Goal: Information Seeking & Learning: Find specific fact

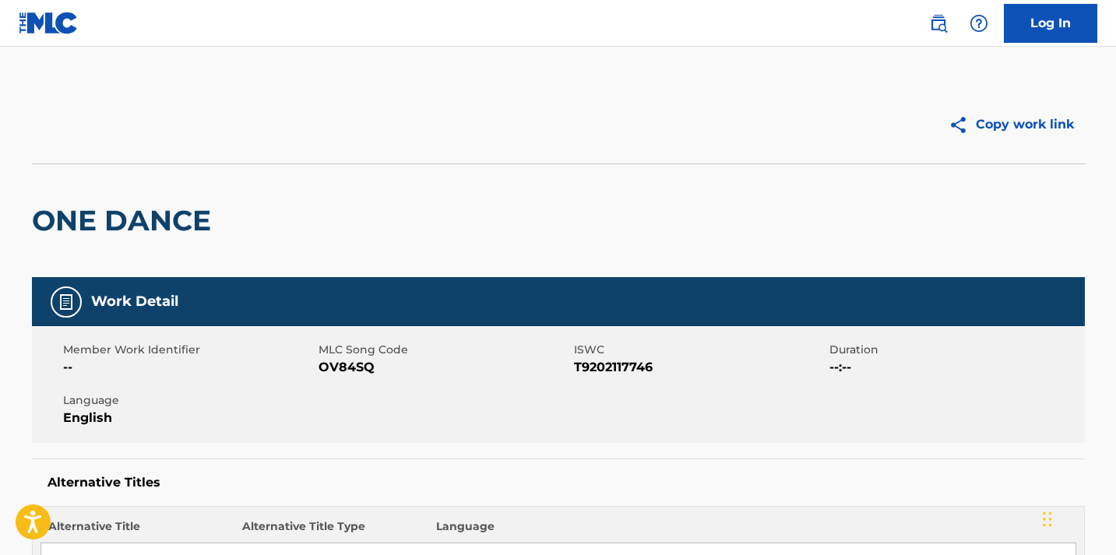
click at [941, 23] on img at bounding box center [938, 23] width 19 height 19
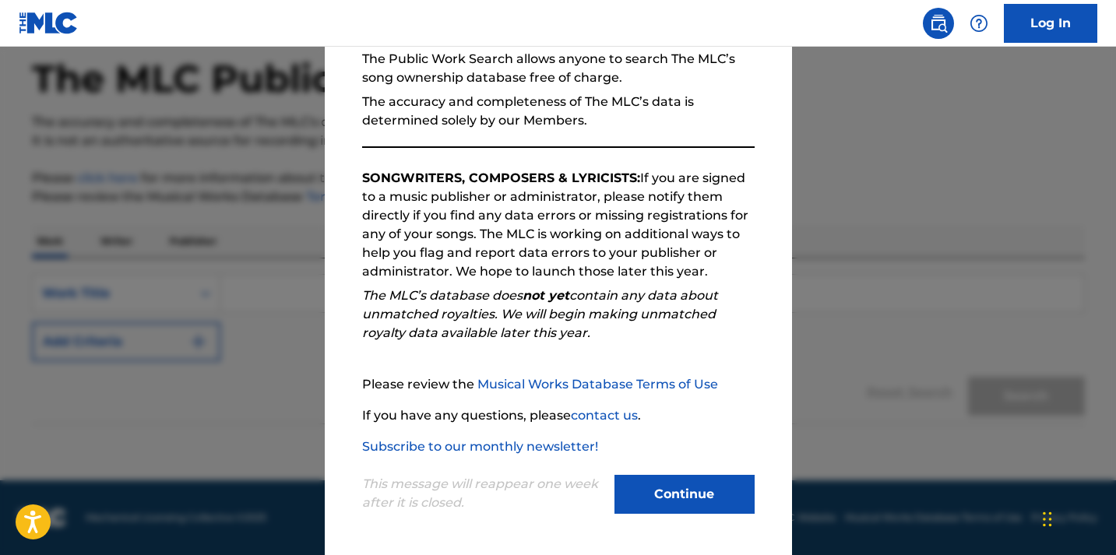
scroll to position [72, 0]
click at [698, 497] on button "Continue" at bounding box center [684, 494] width 140 height 39
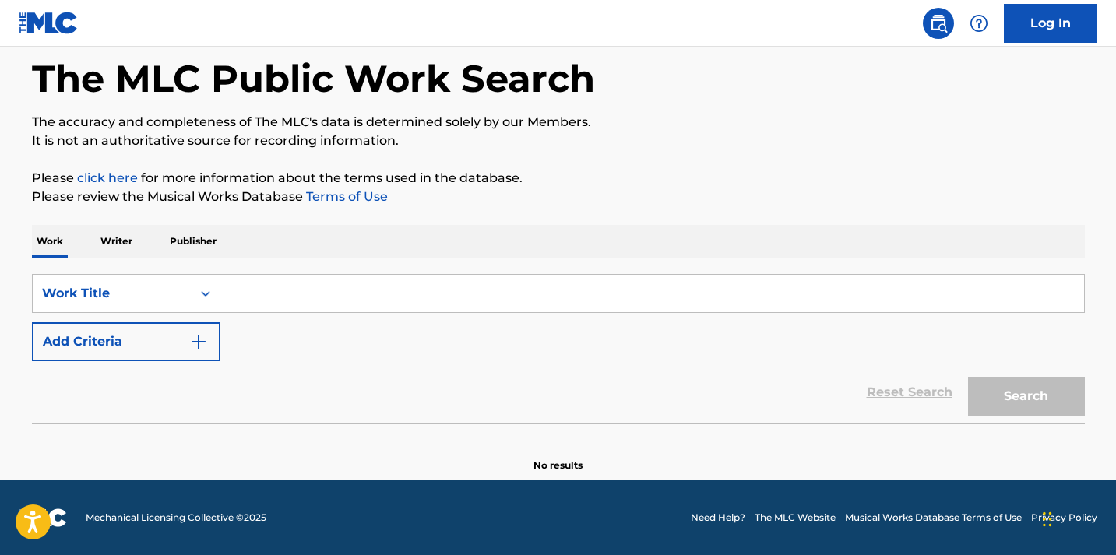
click at [319, 303] on input "Search Form" at bounding box center [652, 293] width 864 height 37
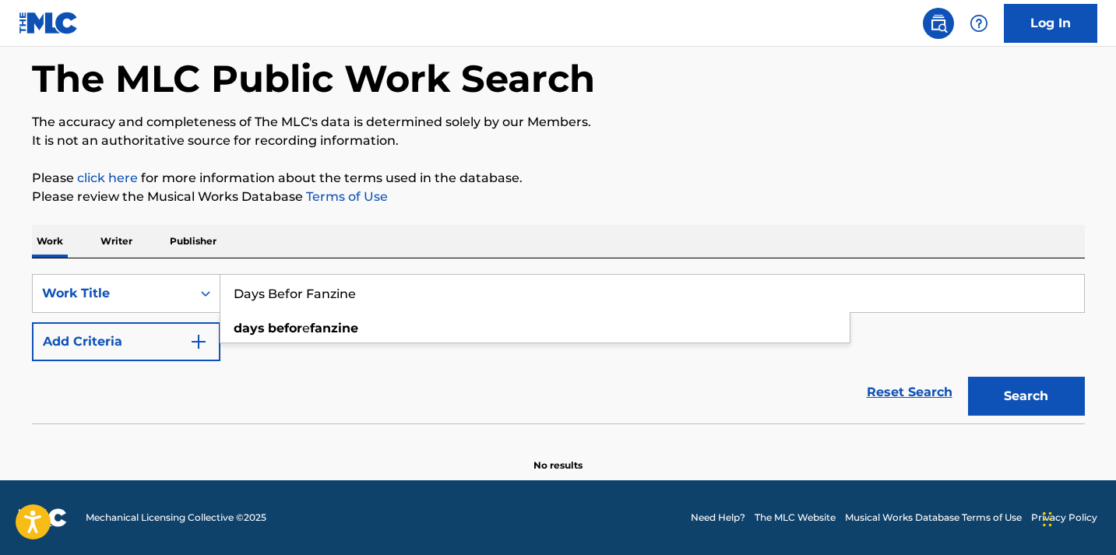
type input "Days Befor Fanzine"
click at [1026, 396] on button "Search" at bounding box center [1026, 396] width 117 height 39
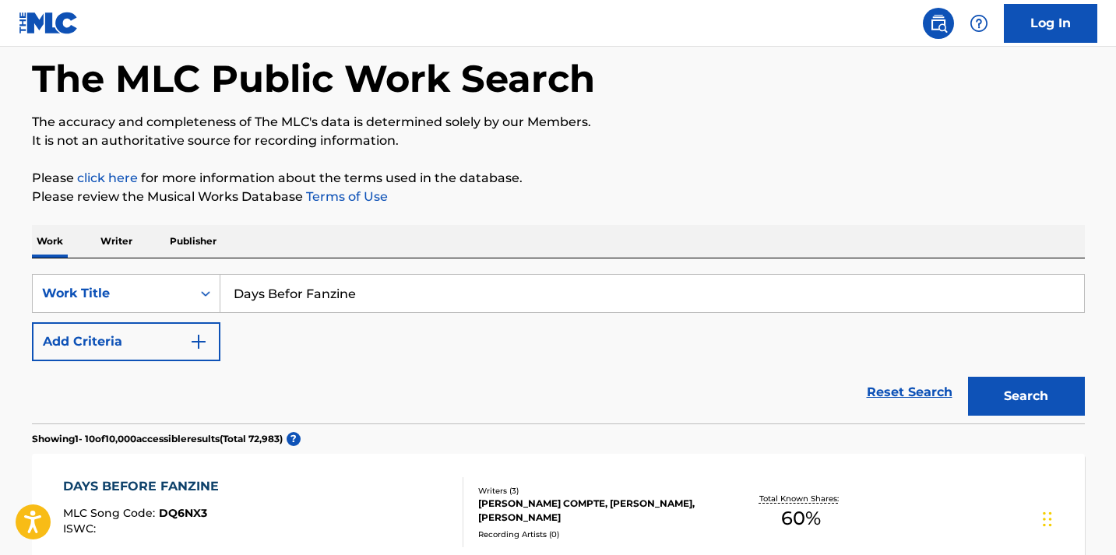
scroll to position [176, 0]
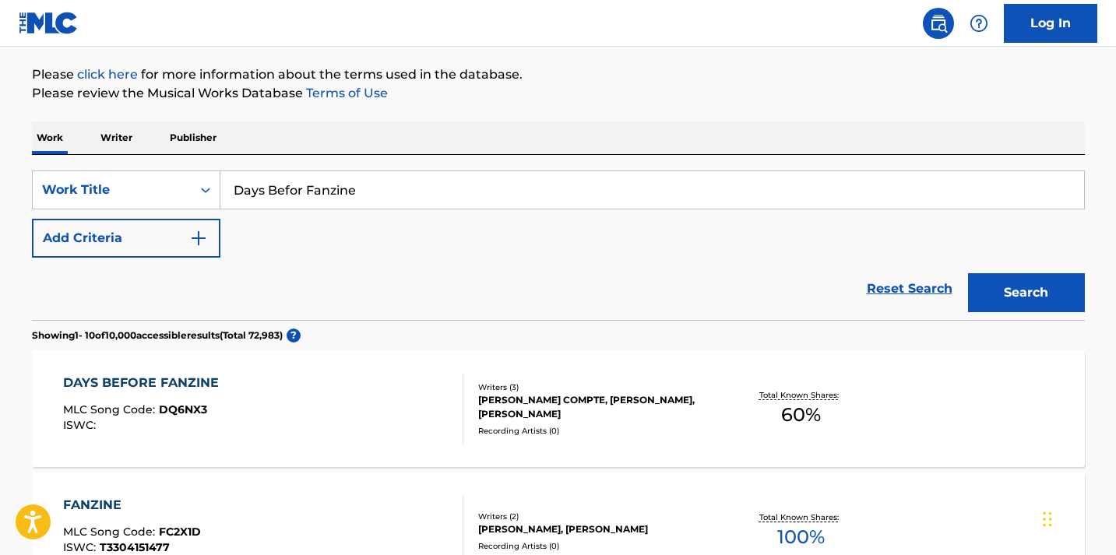
click at [169, 385] on div "DAYS BEFORE FANZINE" at bounding box center [145, 383] width 164 height 19
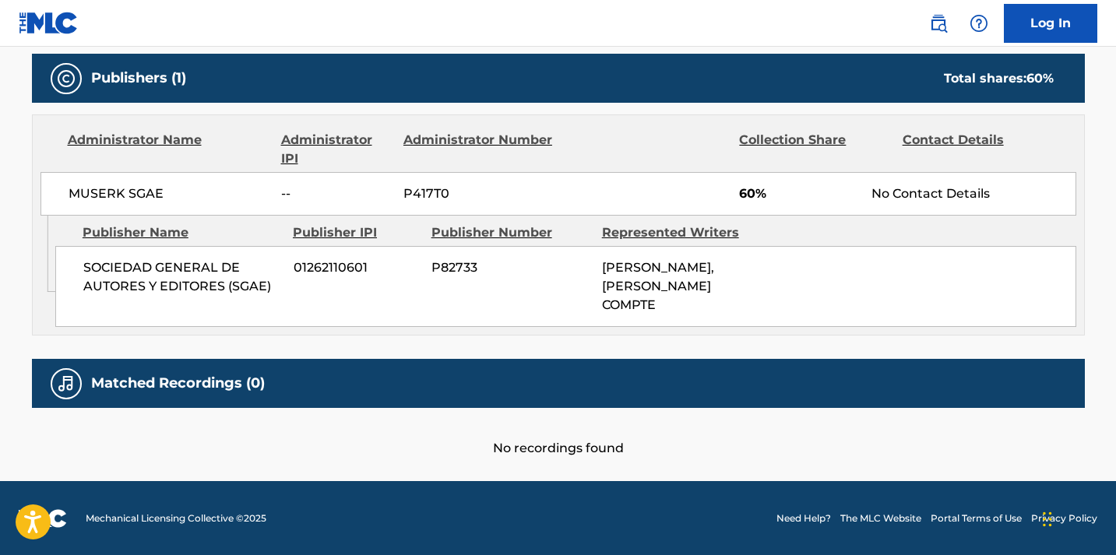
scroll to position [706, 0]
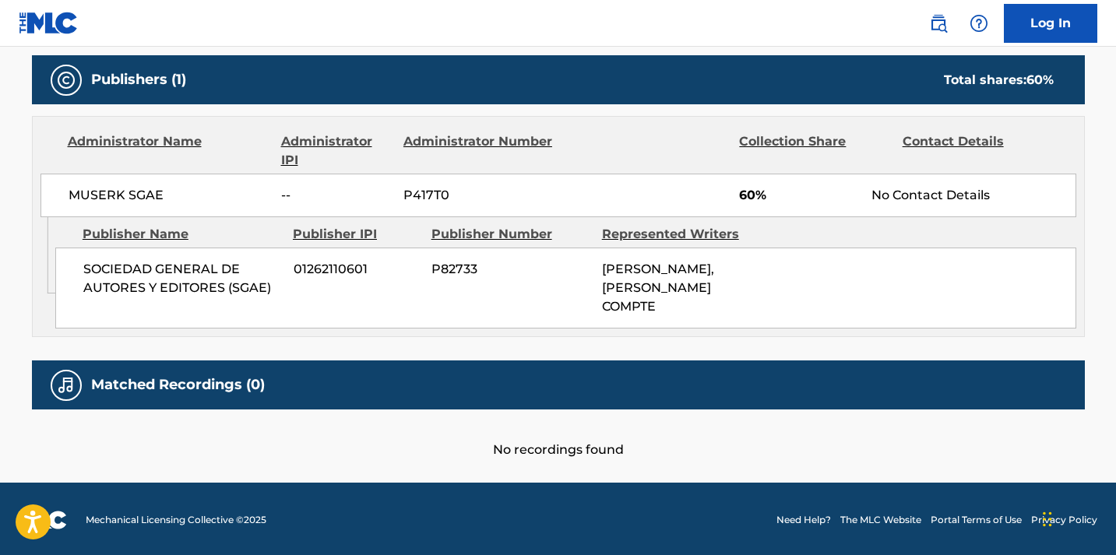
click at [639, 288] on span "[PERSON_NAME], [PERSON_NAME] COMPTE" at bounding box center [658, 288] width 112 height 52
drag, startPoint x: 639, startPoint y: 288, endPoint x: 638, endPoint y: 315, distance: 26.5
click at [638, 315] on div "SOCIEDAD GENERAL DE AUTORES Y EDITORES (SGAE) 01262110601 P82733 [PERSON_NAME],…" at bounding box center [565, 288] width 1021 height 81
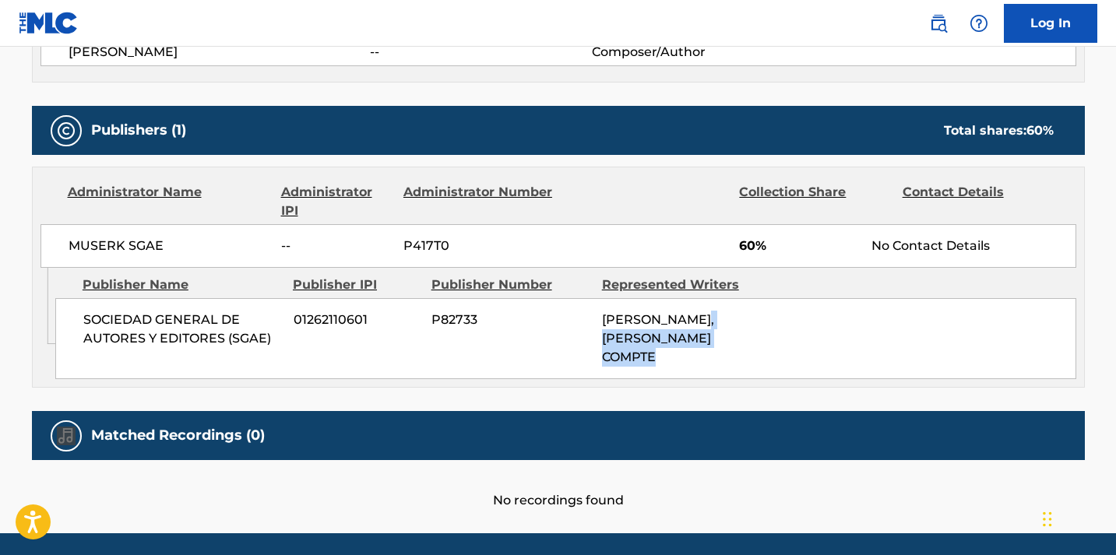
scroll to position [644, 0]
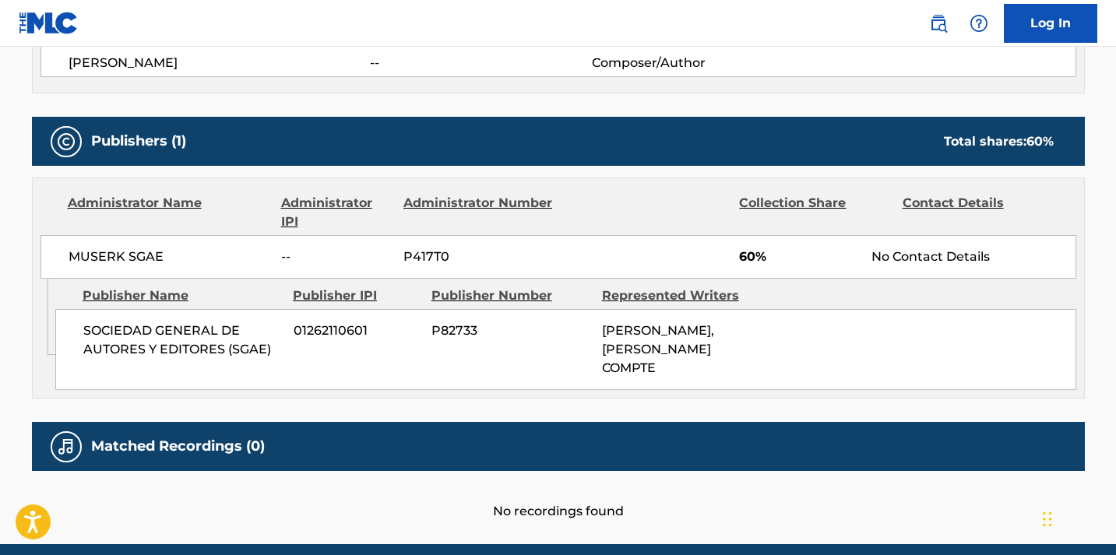
click at [444, 340] on div "SOCIEDAD GENERAL DE AUTORES Y EDITORES (SGAE) 01262110601 P82733 [PERSON_NAME],…" at bounding box center [565, 349] width 1021 height 81
click at [447, 325] on span "P82733" at bounding box center [510, 331] width 159 height 19
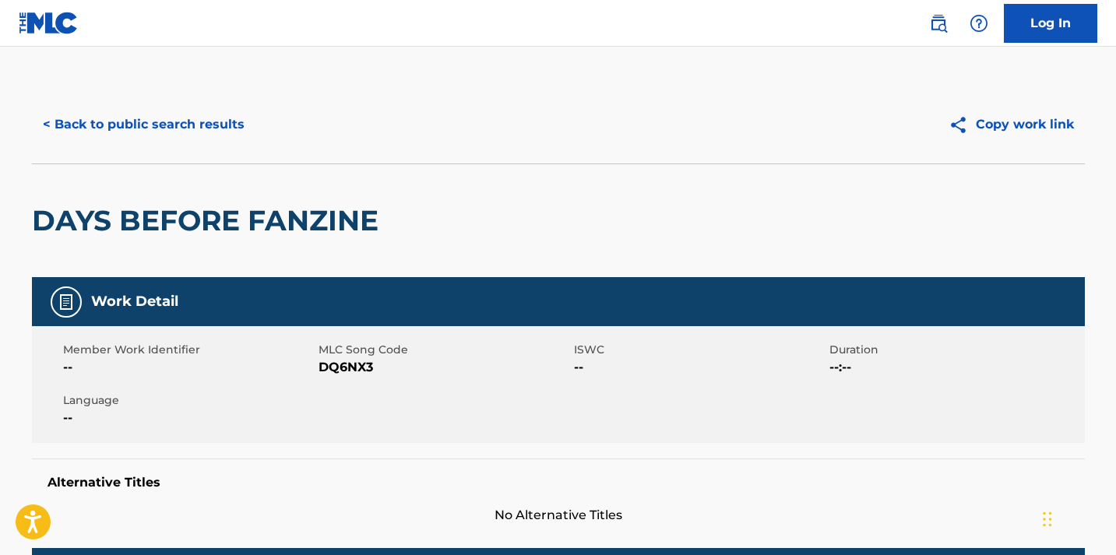
scroll to position [393, 0]
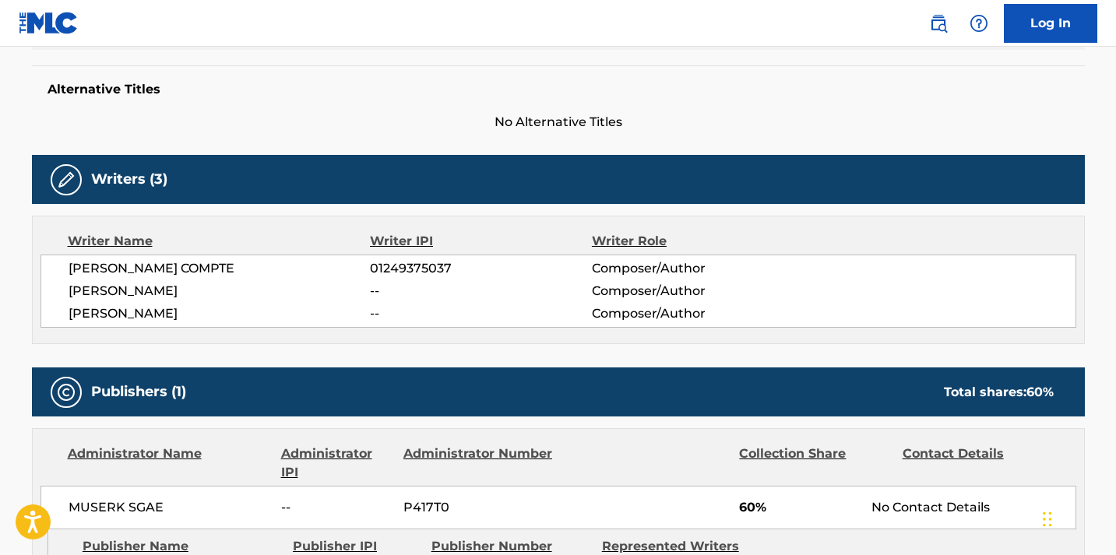
click at [361, 297] on span "[PERSON_NAME]" at bounding box center [220, 291] width 302 height 19
drag, startPoint x: 361, startPoint y: 297, endPoint x: 401, endPoint y: 297, distance: 39.7
click at [401, 297] on div "[PERSON_NAME] -- Composer/Author" at bounding box center [572, 291] width 1007 height 19
click at [401, 297] on span "--" at bounding box center [480, 291] width 221 height 19
drag, startPoint x: 401, startPoint y: 297, endPoint x: 365, endPoint y: 297, distance: 35.8
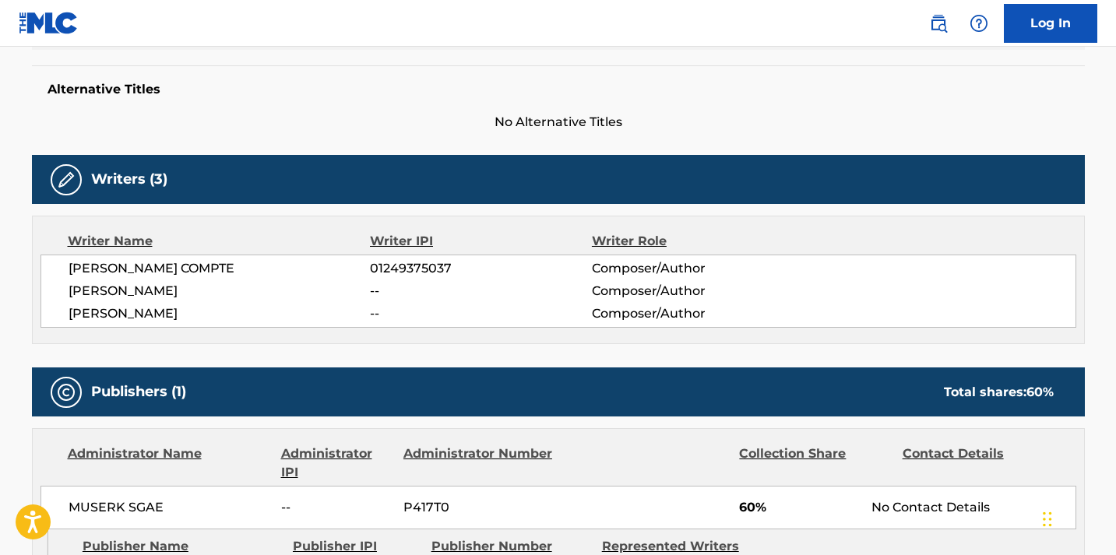
click at [365, 297] on div "[PERSON_NAME] -- Composer/Author" at bounding box center [572, 291] width 1007 height 19
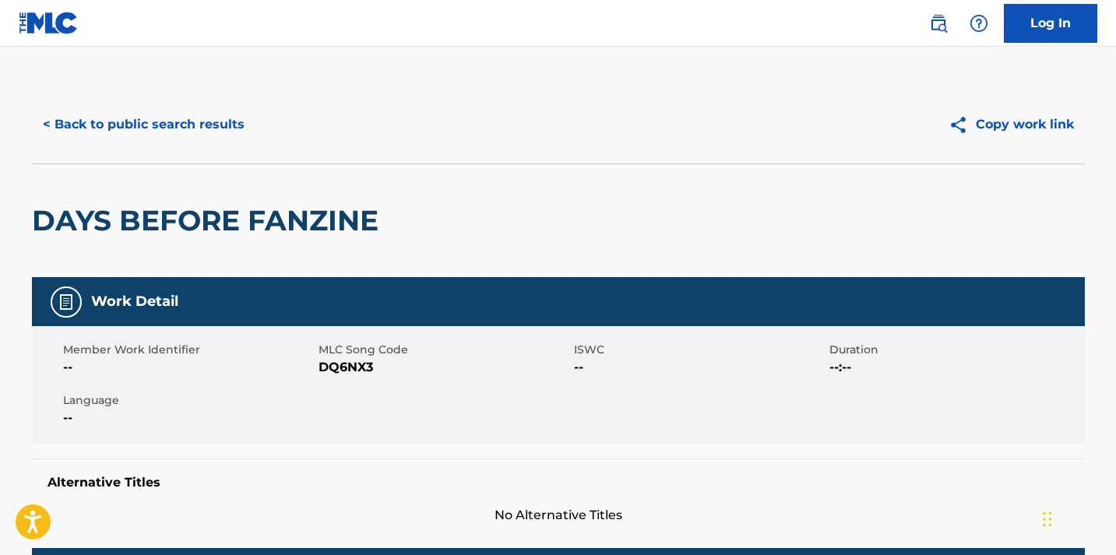
scroll to position [0, 0]
click at [132, 128] on button "< Back to public search results" at bounding box center [143, 124] width 223 height 39
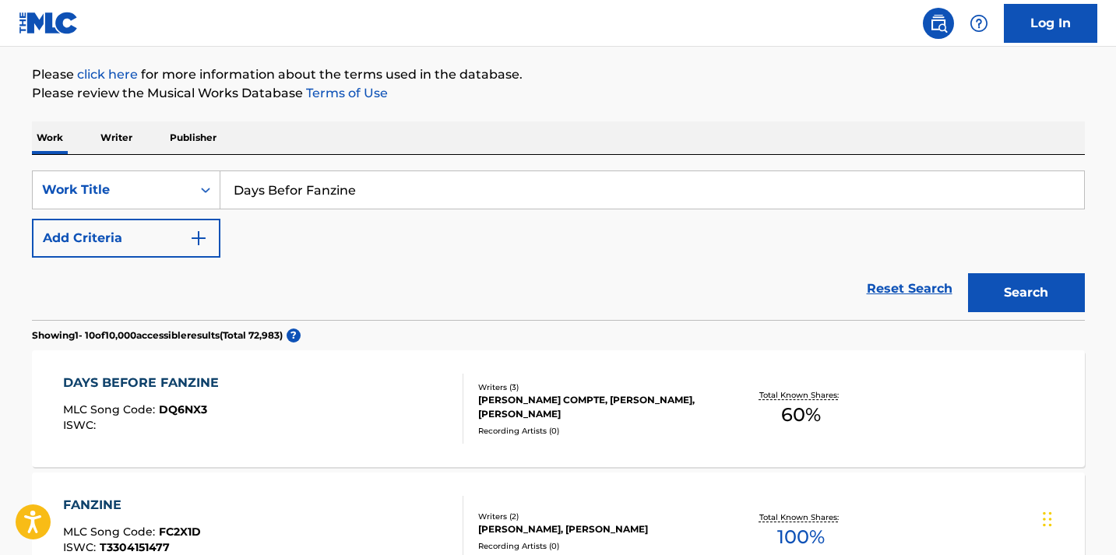
click at [125, 143] on p "Writer" at bounding box center [116, 137] width 41 height 33
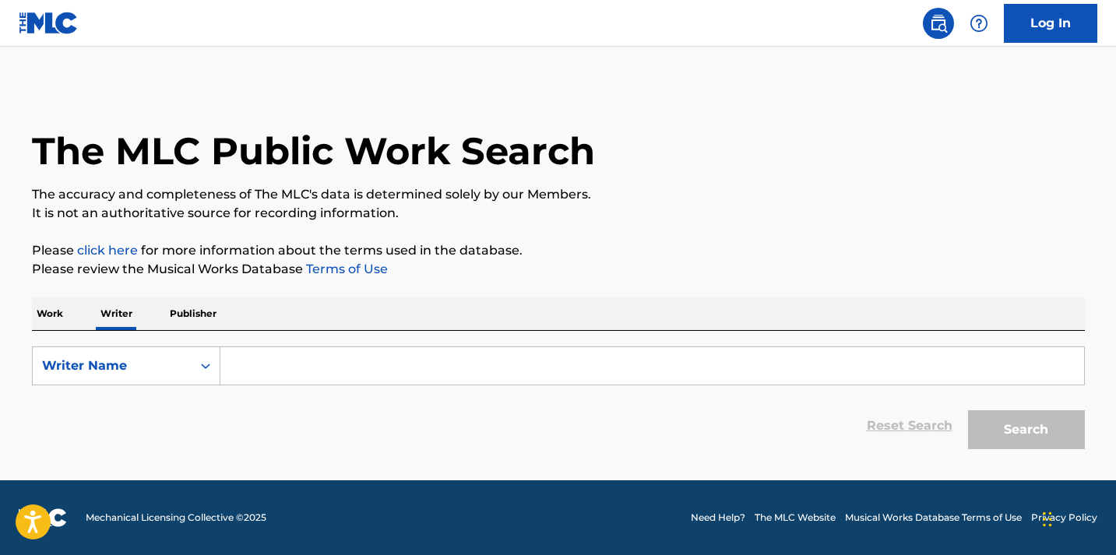
click at [284, 368] on input "Search Form" at bounding box center [652, 365] width 864 height 37
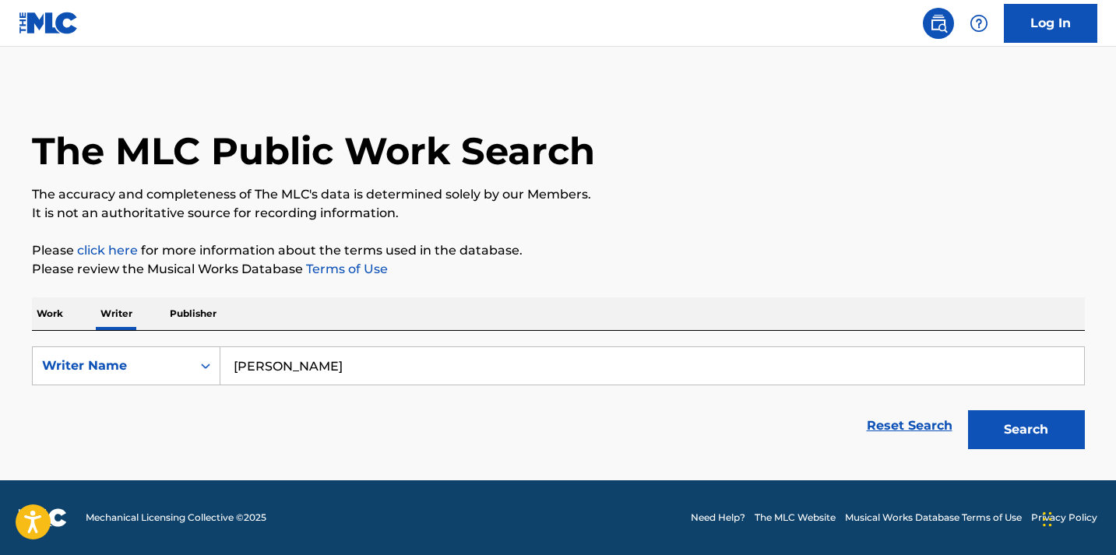
type input "[PERSON_NAME]"
click at [1026, 430] on button "Search" at bounding box center [1026, 429] width 117 height 39
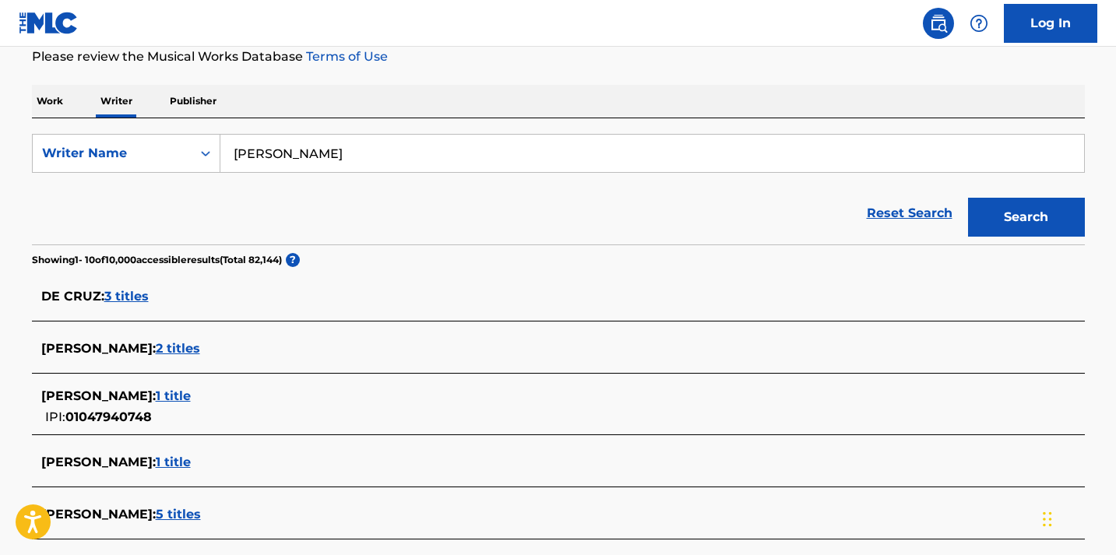
scroll to position [296, 0]
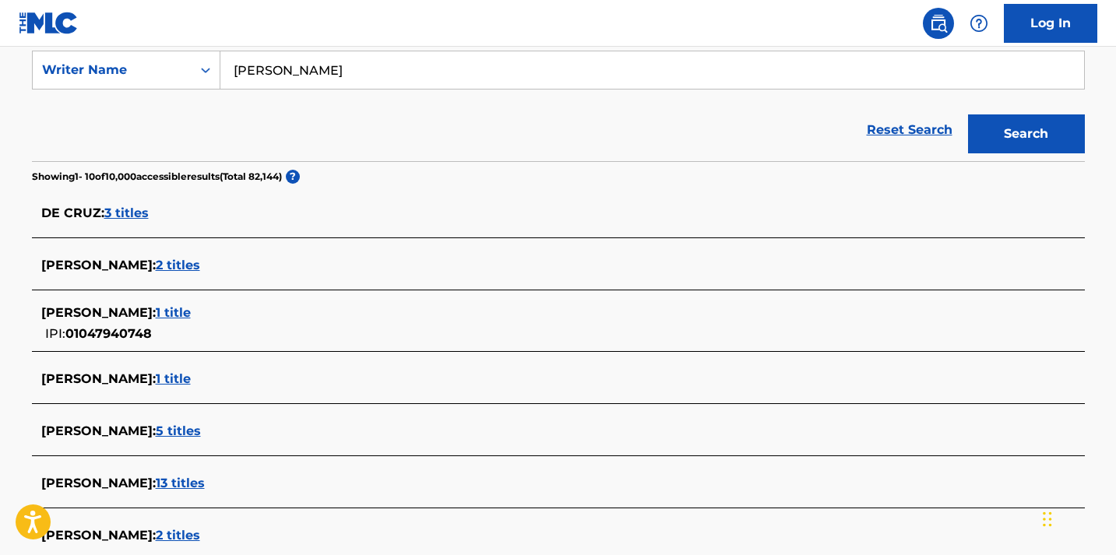
click at [191, 316] on span "1 title" at bounding box center [173, 312] width 35 height 15
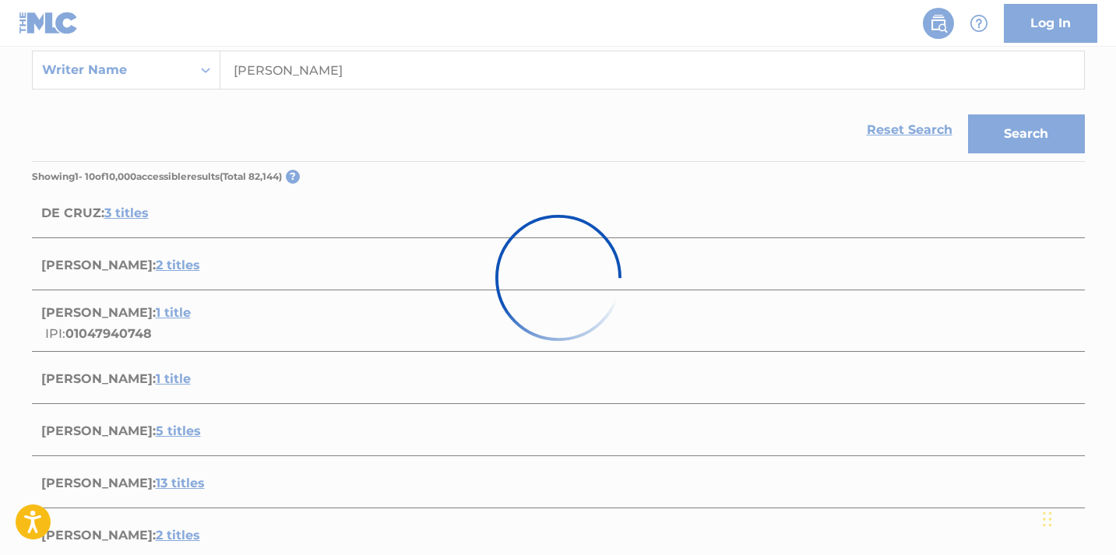
scroll to position [244, 0]
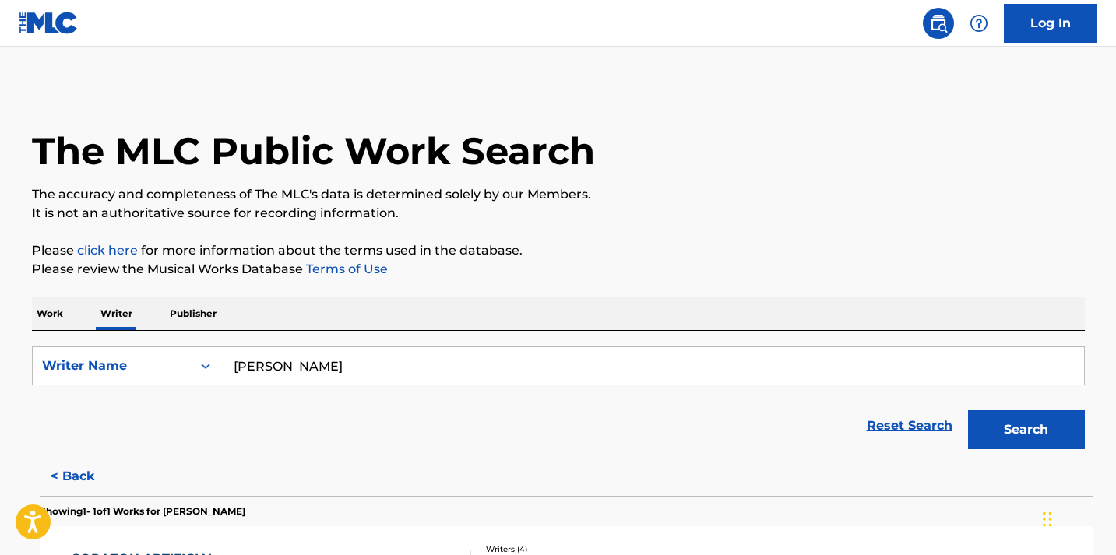
scroll to position [32, 0]
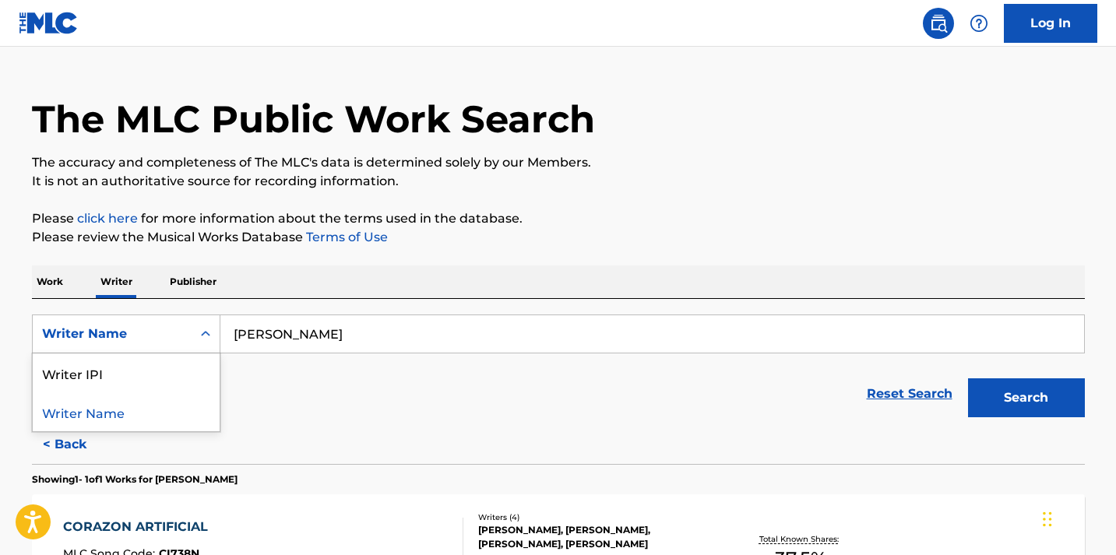
click at [195, 328] on div "Search Form" at bounding box center [206, 334] width 28 height 28
click at [139, 380] on div "Writer IPI" at bounding box center [126, 373] width 187 height 39
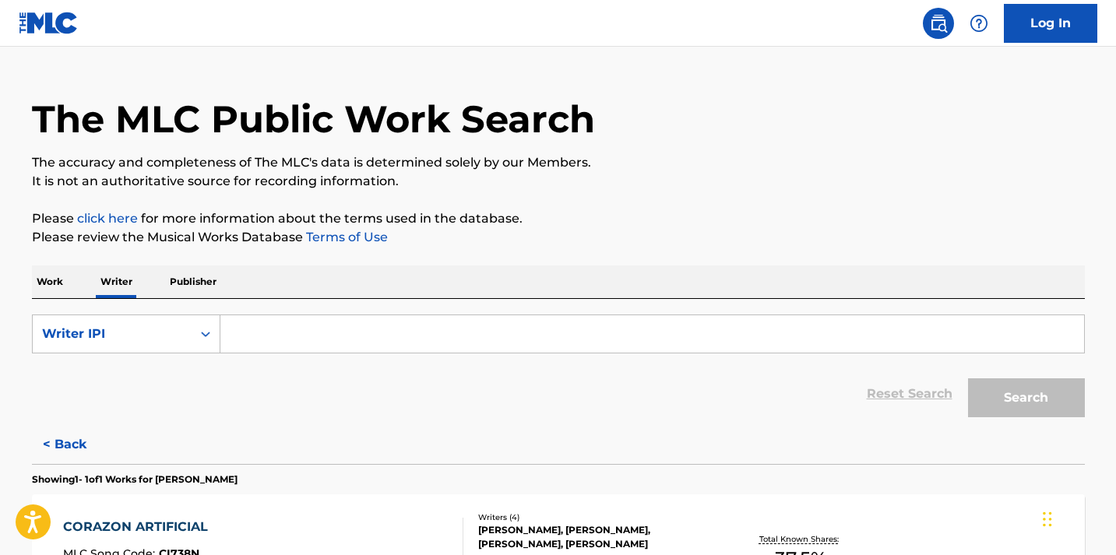
click at [300, 340] on input "Search Form" at bounding box center [652, 333] width 864 height 37
paste input "1297839290"
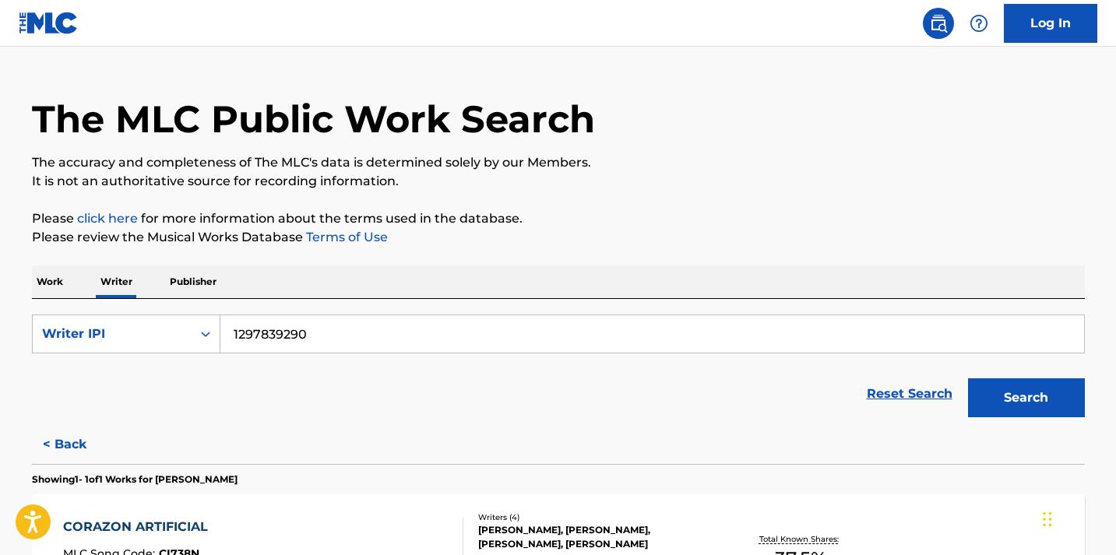
click at [1026, 398] on button "Search" at bounding box center [1026, 397] width 117 height 39
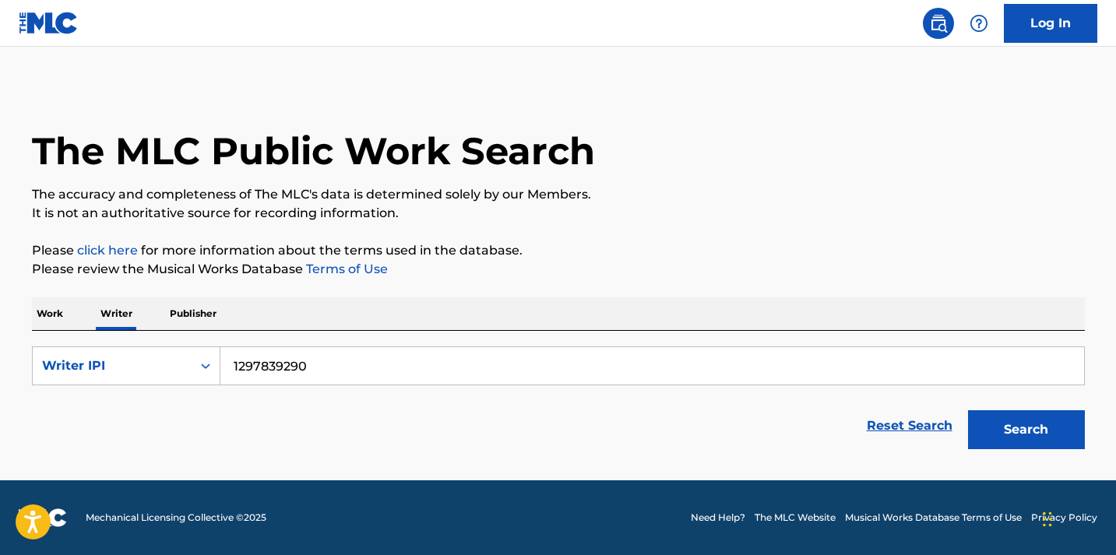
scroll to position [0, 0]
type input "1297839290"
click at [1026, 430] on button "Search" at bounding box center [1026, 429] width 117 height 39
click at [191, 317] on p "Publisher" at bounding box center [193, 313] width 56 height 33
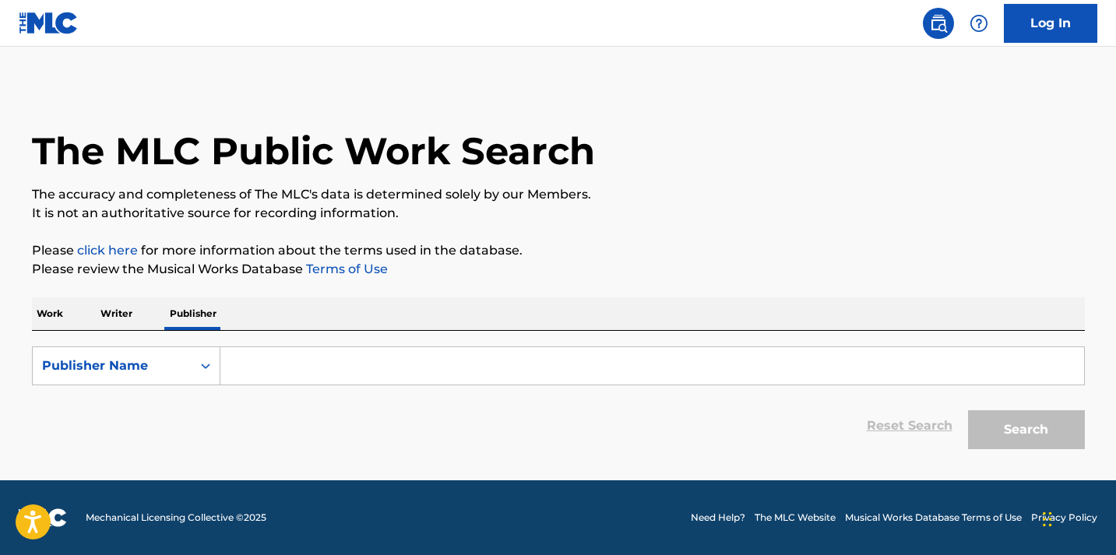
click at [267, 368] on input "Search Form" at bounding box center [652, 365] width 864 height 37
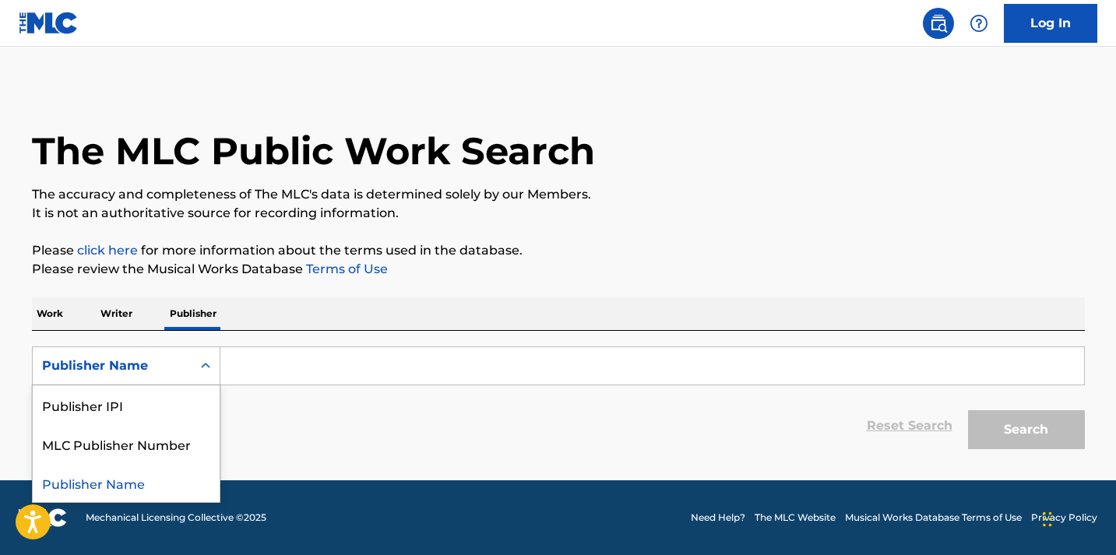
click at [166, 364] on div "Publisher Name" at bounding box center [112, 366] width 140 height 19
click at [153, 399] on div "Publisher IPI" at bounding box center [126, 404] width 187 height 39
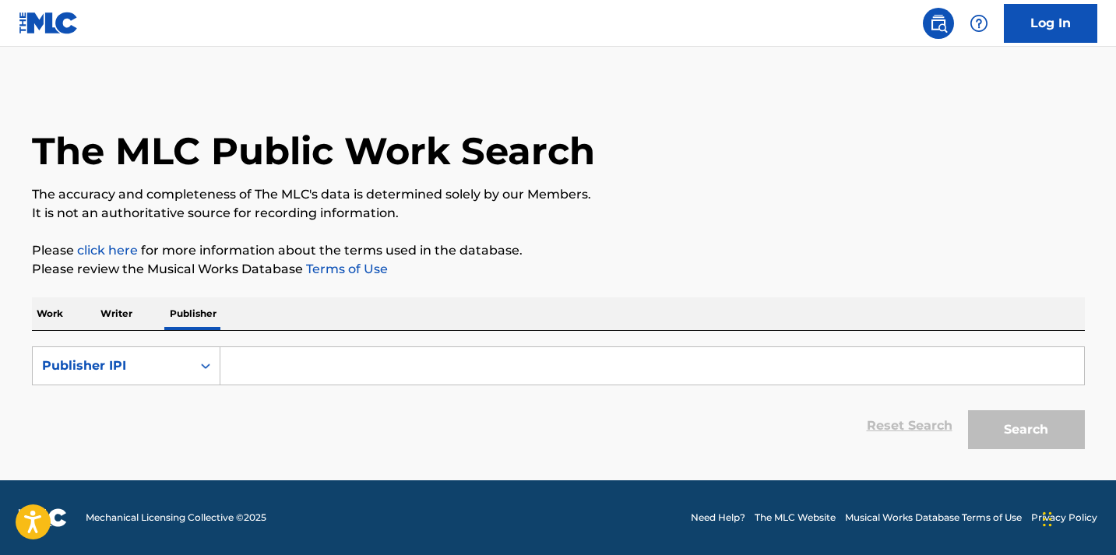
click at [267, 364] on input "Search Form" at bounding box center [652, 365] width 864 height 37
paste input "1297839290"
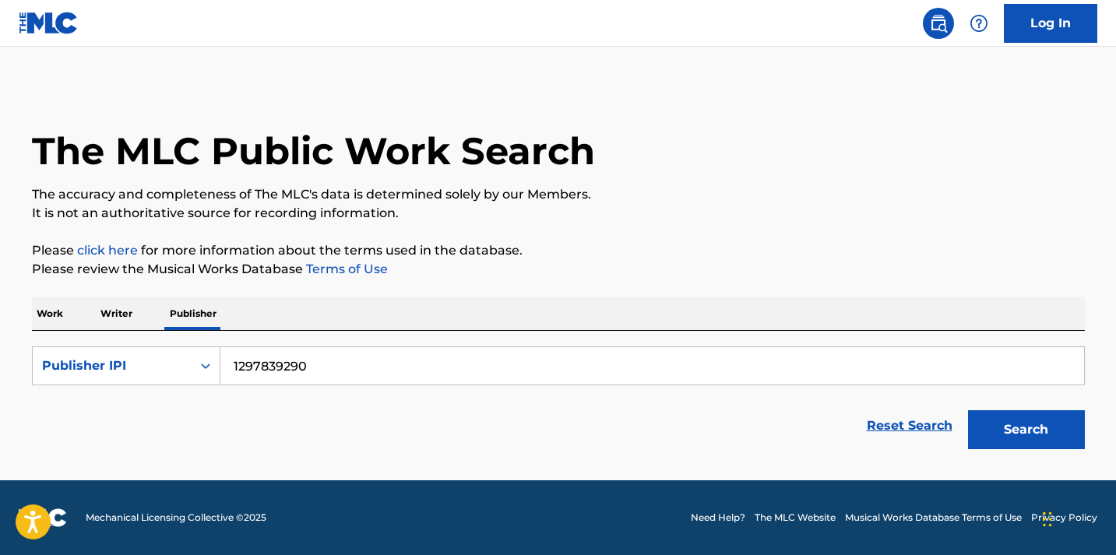
type input "1297839290"
click at [1026, 430] on button "Search" at bounding box center [1026, 429] width 117 height 39
click at [37, 318] on p "Work" at bounding box center [50, 313] width 36 height 33
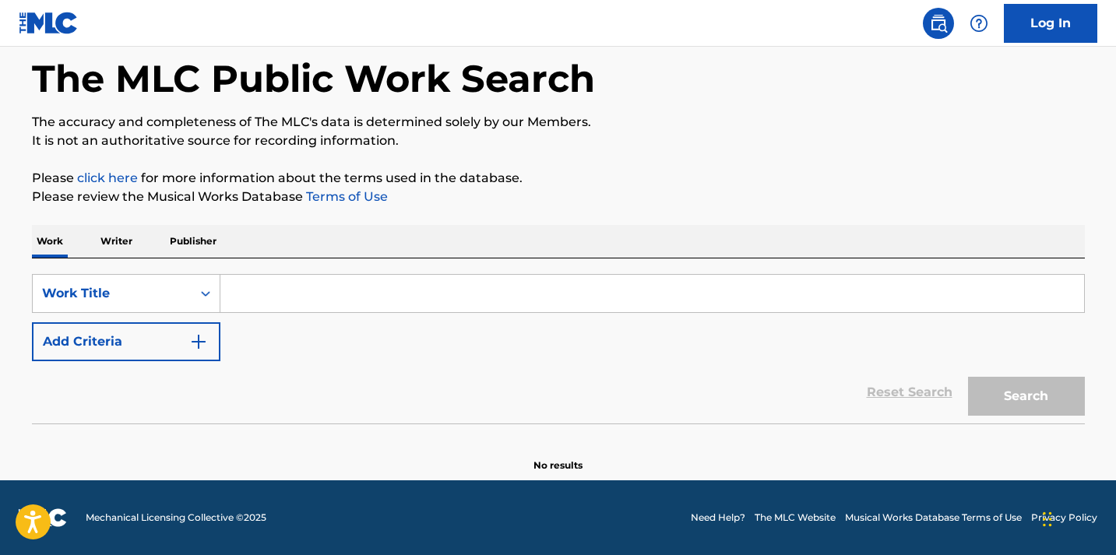
scroll to position [72, 0]
click at [320, 290] on input "Search Form" at bounding box center [652, 293] width 864 height 37
click at [127, 238] on p "Writer" at bounding box center [116, 241] width 41 height 33
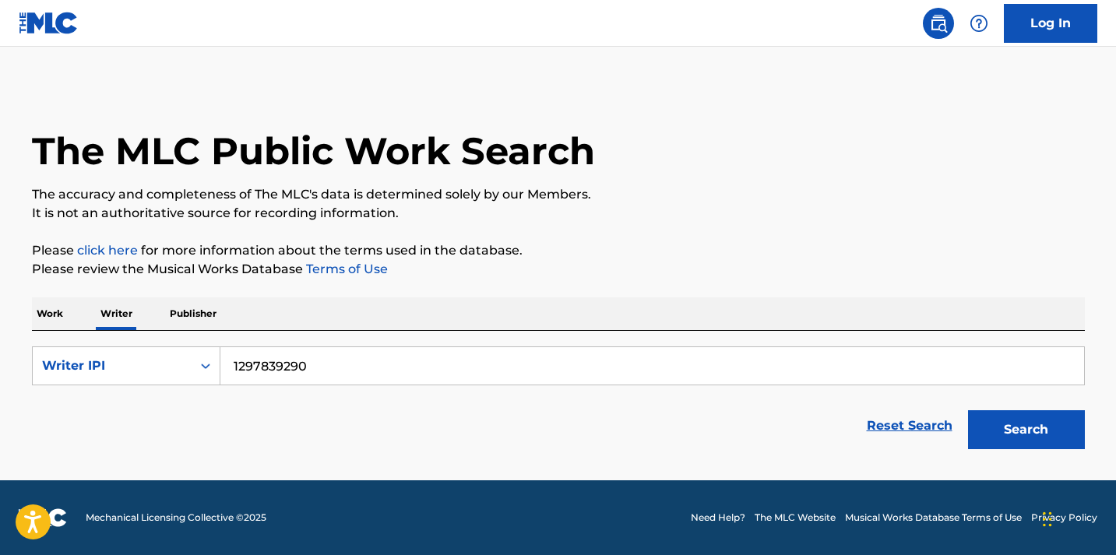
click at [305, 370] on input "1297839290" at bounding box center [652, 365] width 864 height 37
paste input "892619691"
click at [1026, 430] on button "Search" at bounding box center [1026, 429] width 117 height 39
click at [256, 362] on input "892619691" at bounding box center [652, 365] width 864 height 37
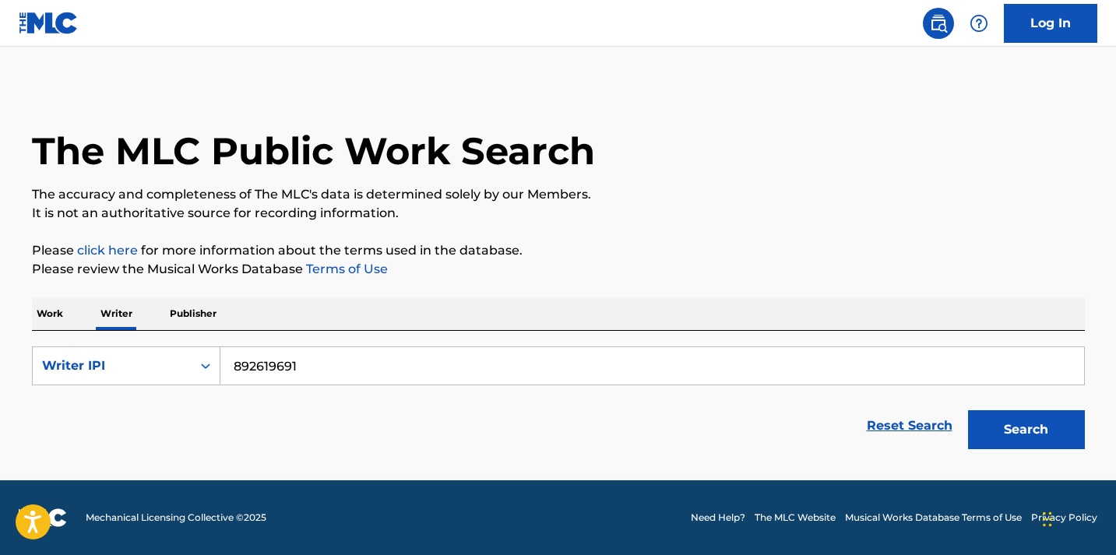
click at [256, 362] on input "892619691" at bounding box center [652, 365] width 864 height 37
paste input "[PERSON_NAME]"
type input "[PERSON_NAME]"
click at [1026, 430] on button "Search" at bounding box center [1026, 429] width 117 height 39
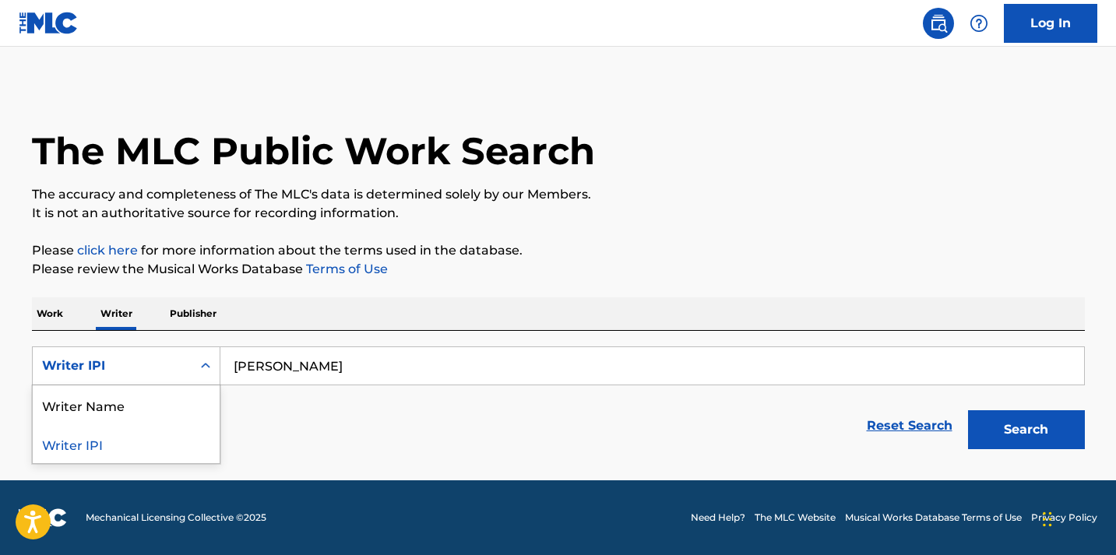
click at [218, 378] on div "Search Form" at bounding box center [206, 366] width 28 height 28
click at [161, 398] on div "Writer Name" at bounding box center [126, 404] width 187 height 39
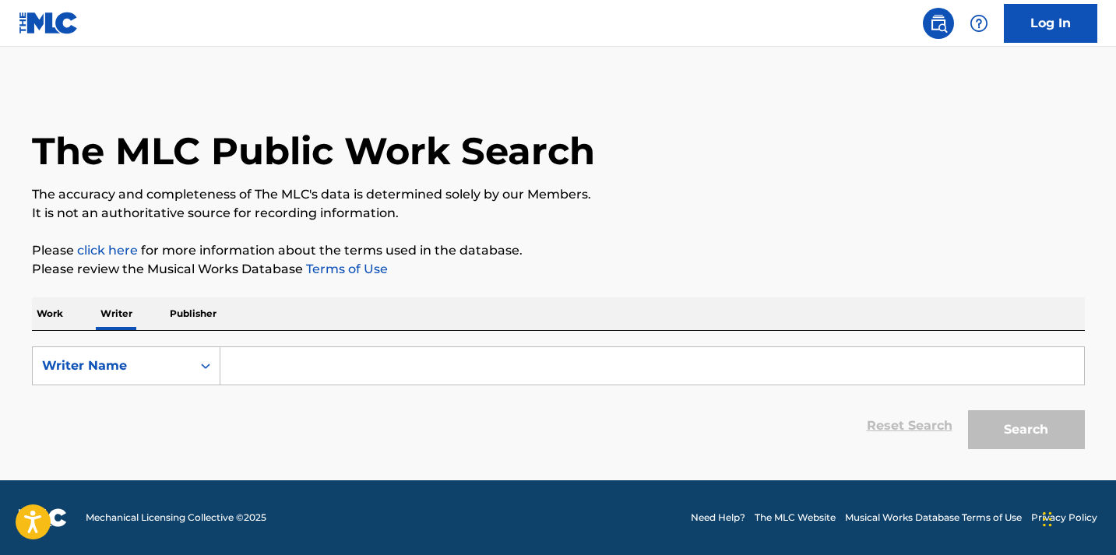
click at [398, 362] on input "Search Form" at bounding box center [652, 365] width 864 height 37
paste input "[PERSON_NAME]"
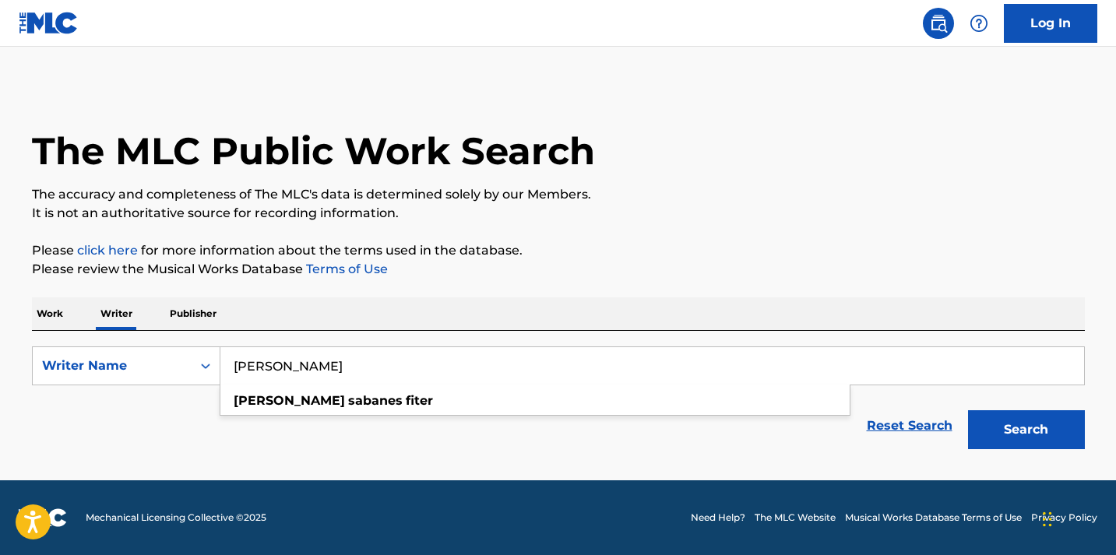
type input "[PERSON_NAME]"
click at [1035, 441] on button "Search" at bounding box center [1026, 429] width 117 height 39
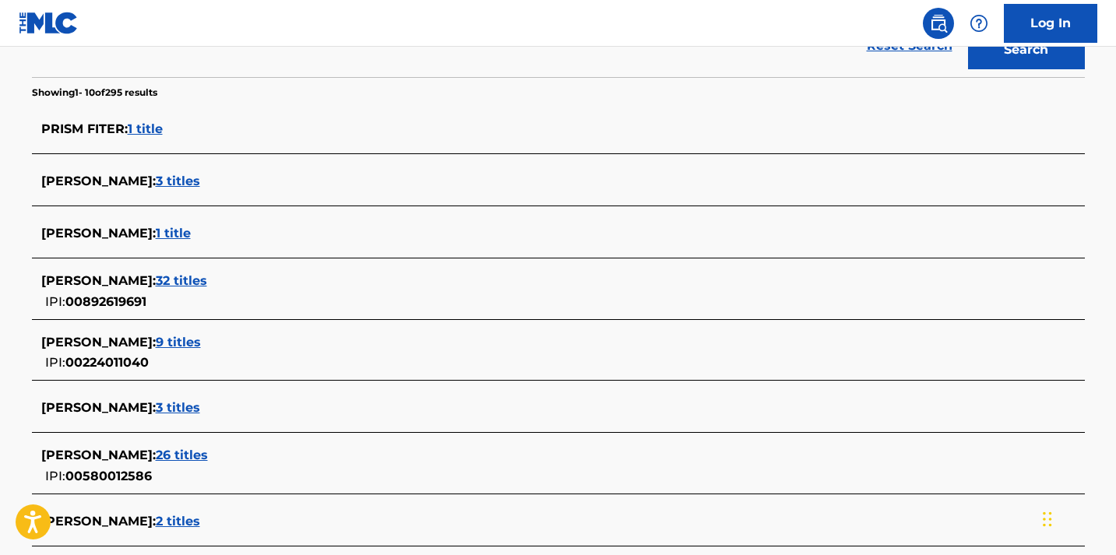
scroll to position [381, 0]
click at [240, 288] on div "[PERSON_NAME] : 32 titles" at bounding box center [538, 280] width 994 height 19
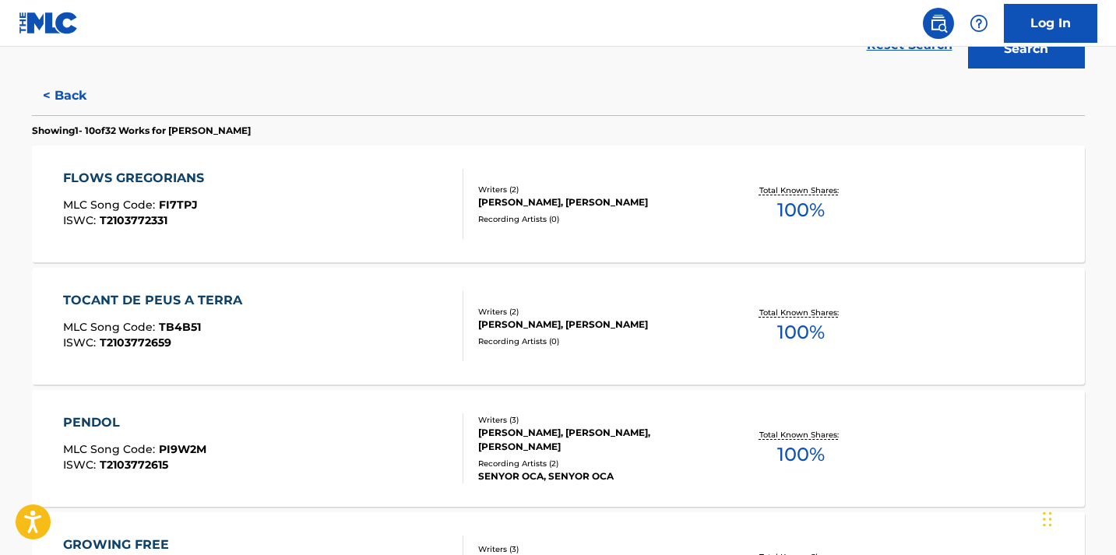
click at [178, 178] on div "FLOWS GREGORIANS" at bounding box center [137, 178] width 149 height 19
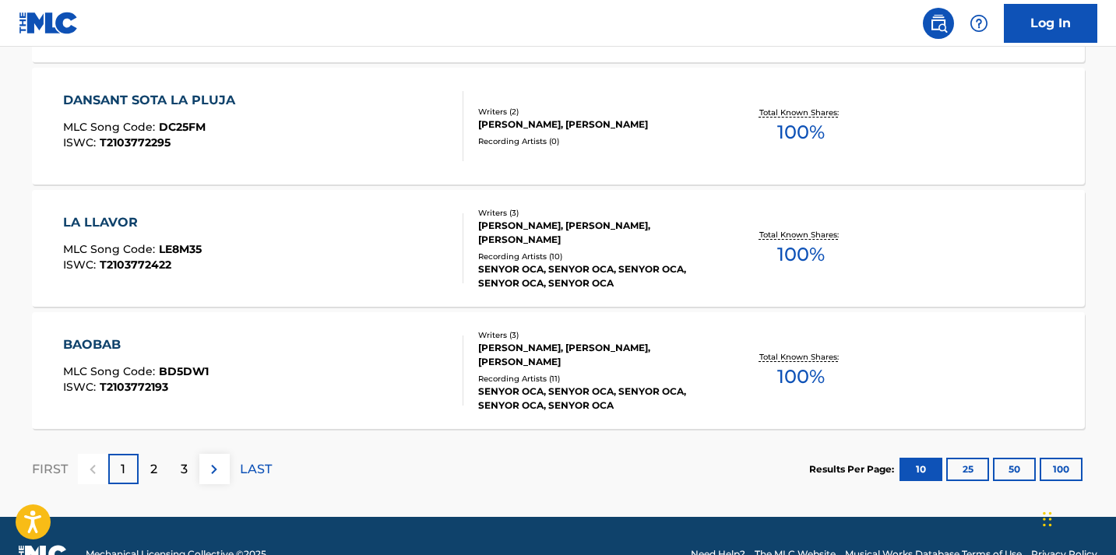
scroll to position [1318, 0]
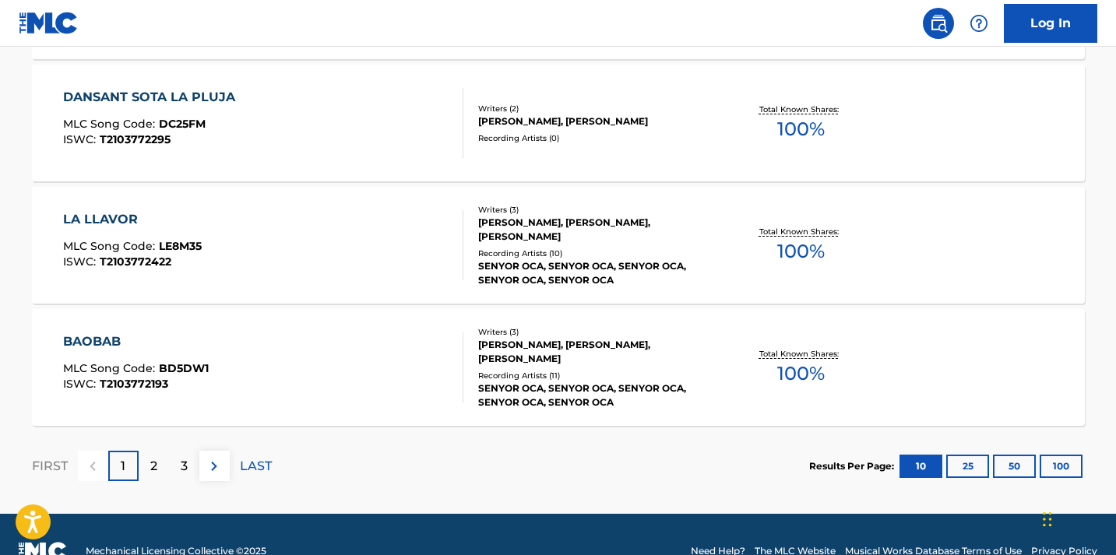
click at [220, 466] on img at bounding box center [214, 466] width 19 height 19
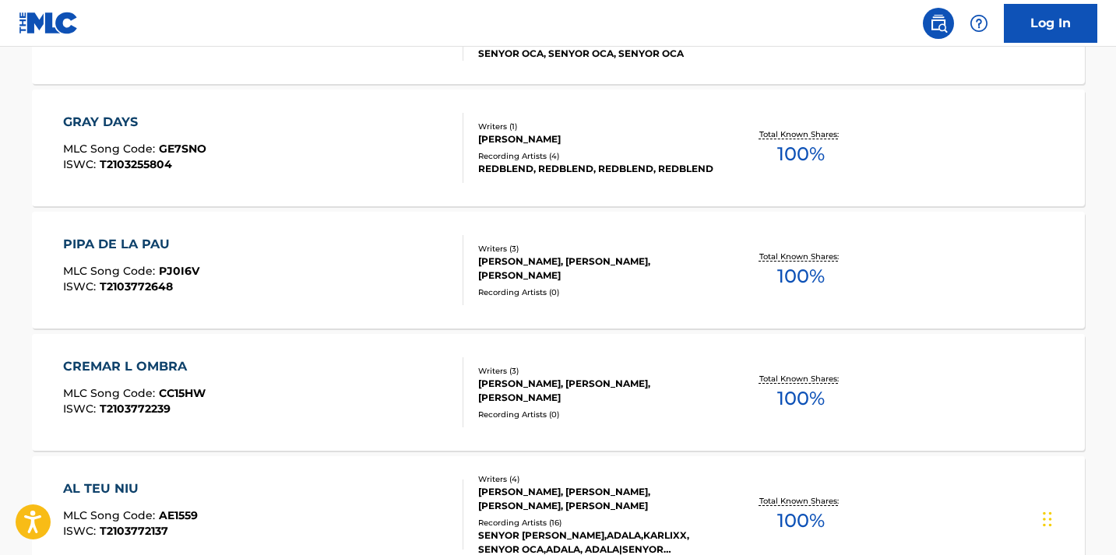
scroll to position [560, 0]
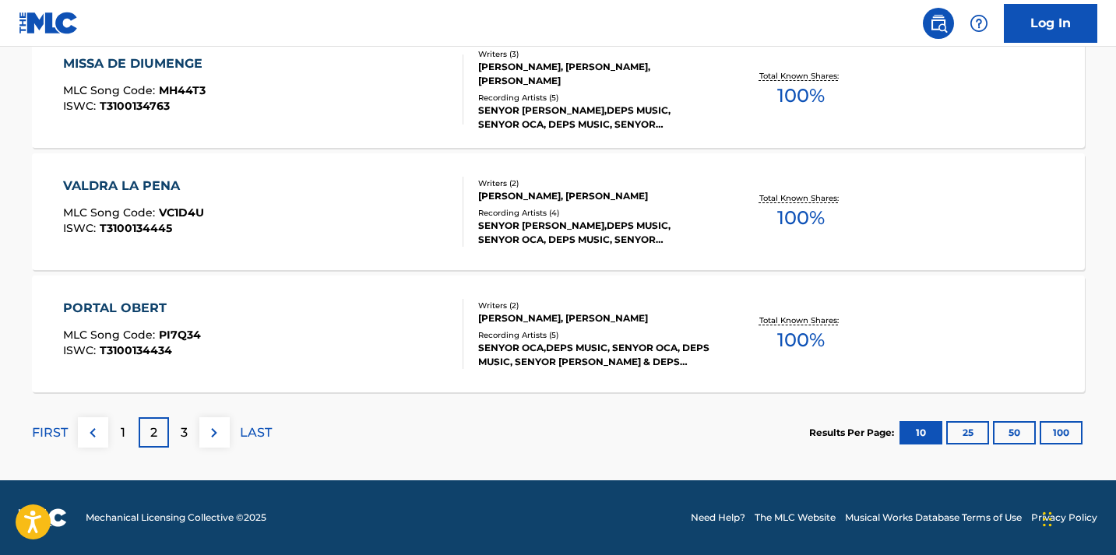
click at [210, 444] on button at bounding box center [214, 432] width 30 height 30
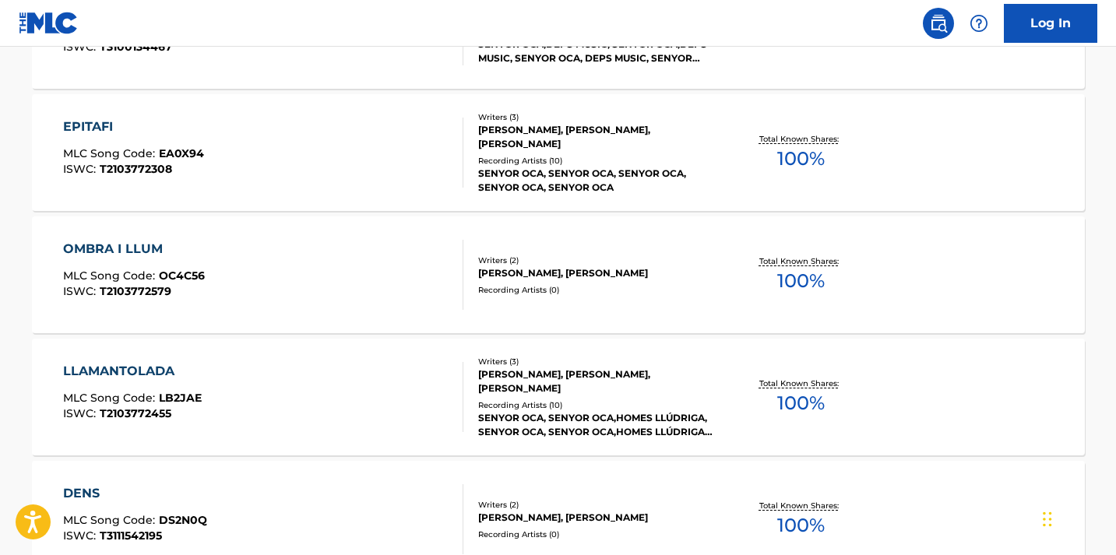
scroll to position [918, 0]
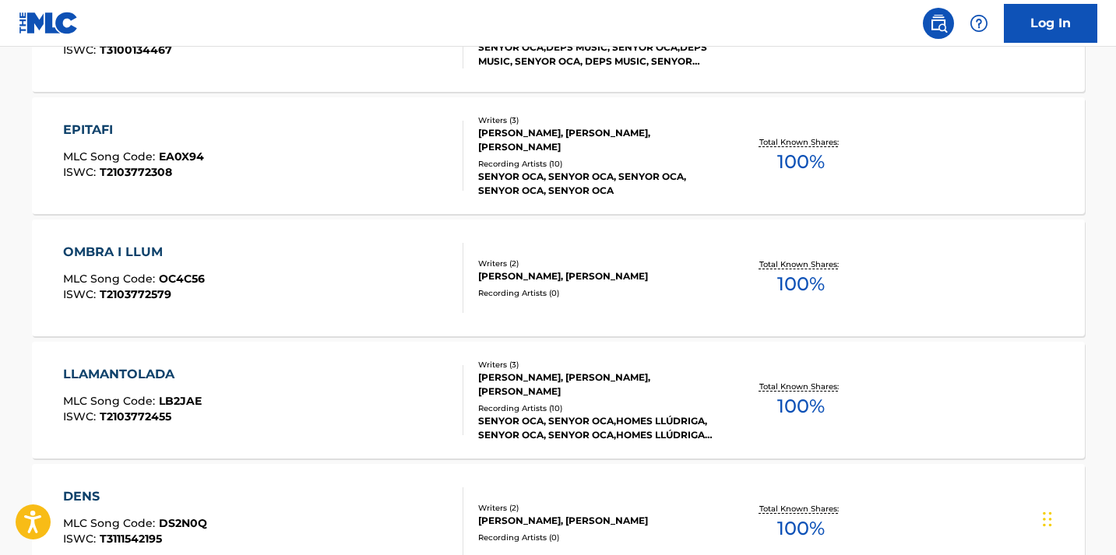
click at [160, 375] on div "LLAMANTOLADA" at bounding box center [132, 374] width 139 height 19
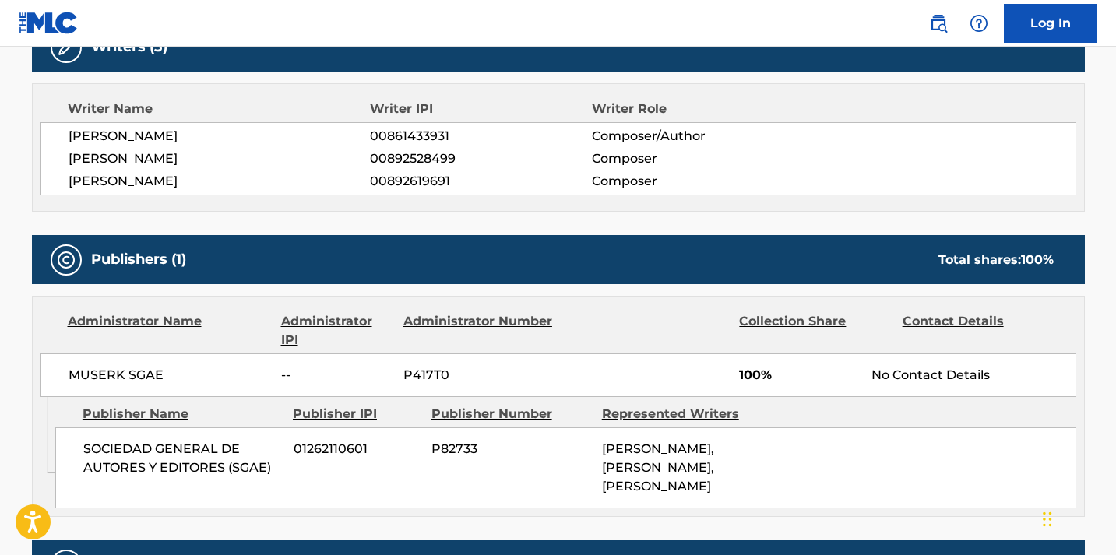
scroll to position [522, 0]
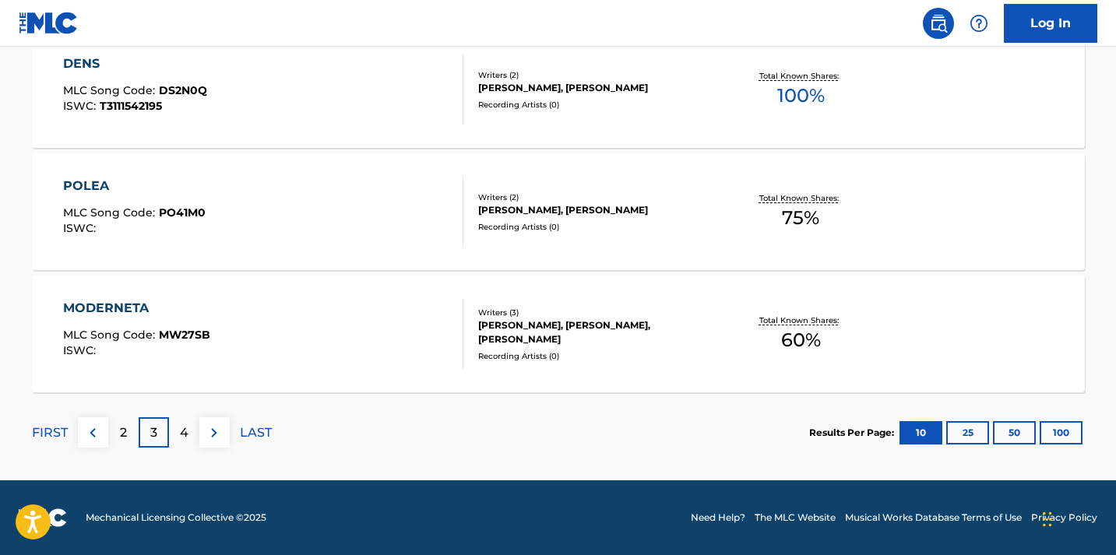
scroll to position [1351, 0]
click at [139, 314] on div "MODERNETA" at bounding box center [136, 308] width 147 height 19
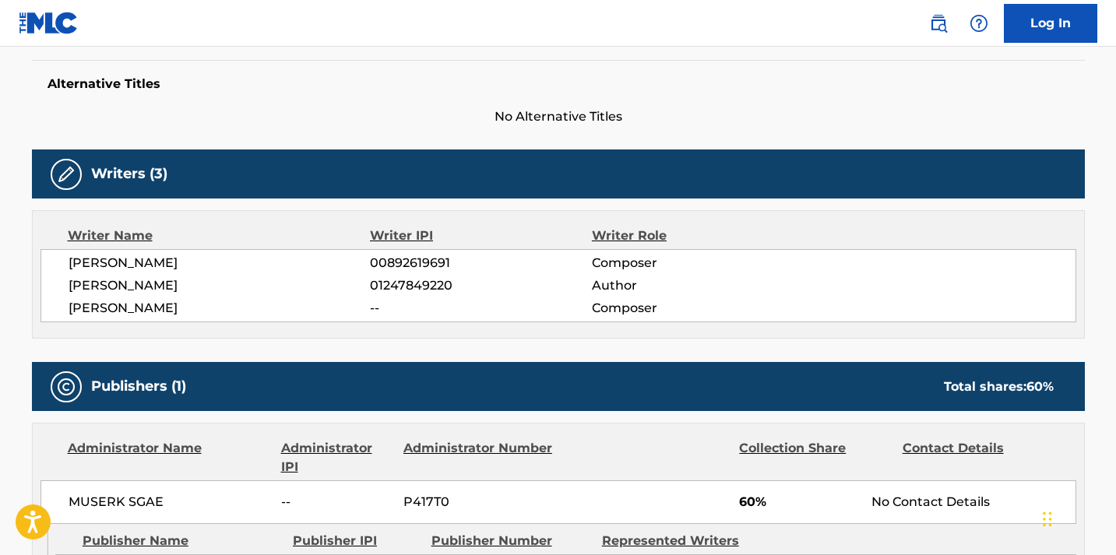
scroll to position [561, 0]
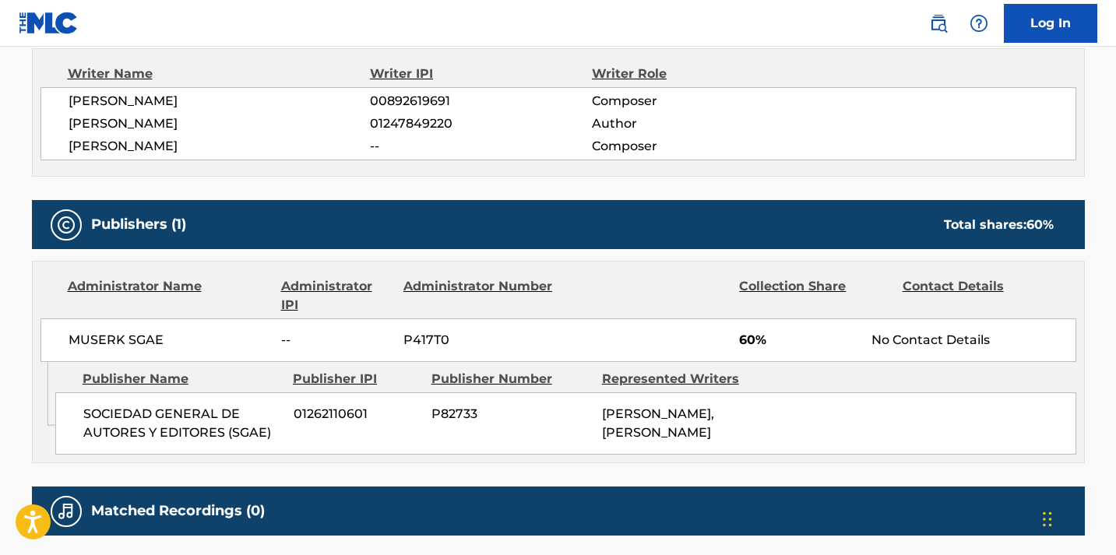
click at [788, 288] on div "Collection Share" at bounding box center [814, 295] width 151 height 37
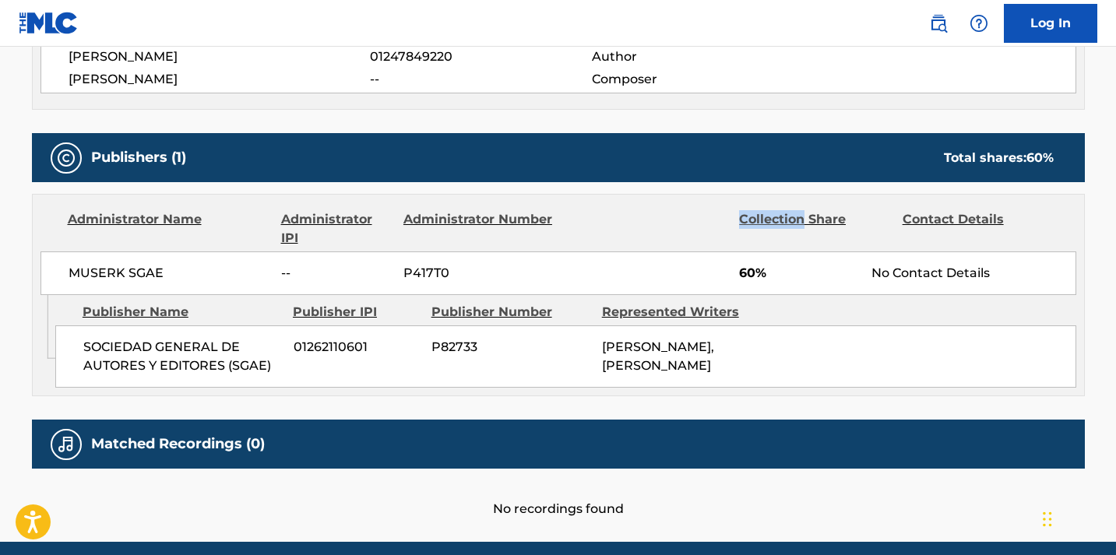
scroll to position [631, 0]
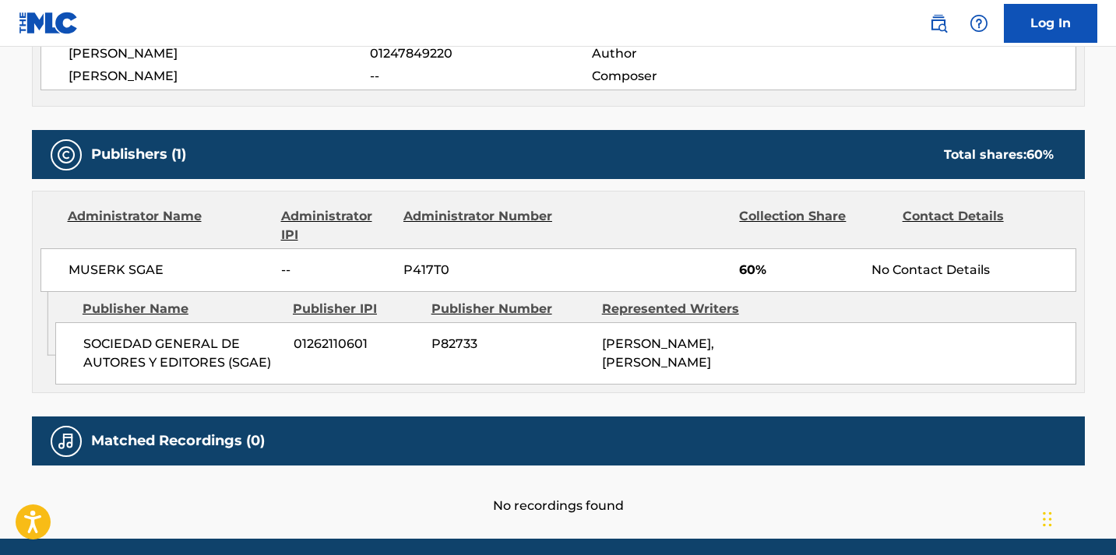
click at [445, 348] on span "P82733" at bounding box center [510, 344] width 159 height 19
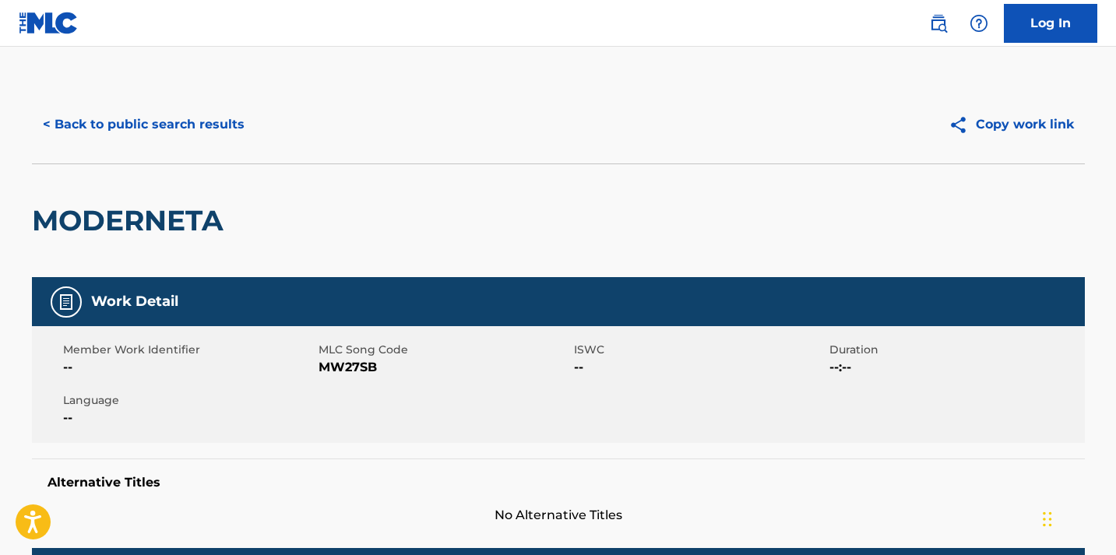
scroll to position [0, 0]
click at [945, 23] on img at bounding box center [938, 23] width 19 height 19
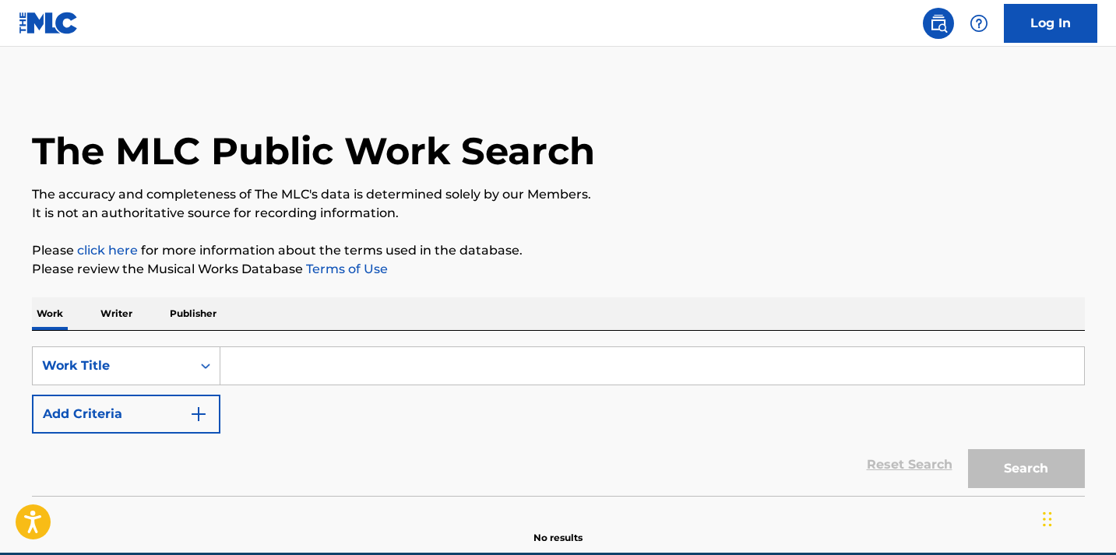
click at [287, 365] on input "Search Form" at bounding box center [652, 365] width 864 height 37
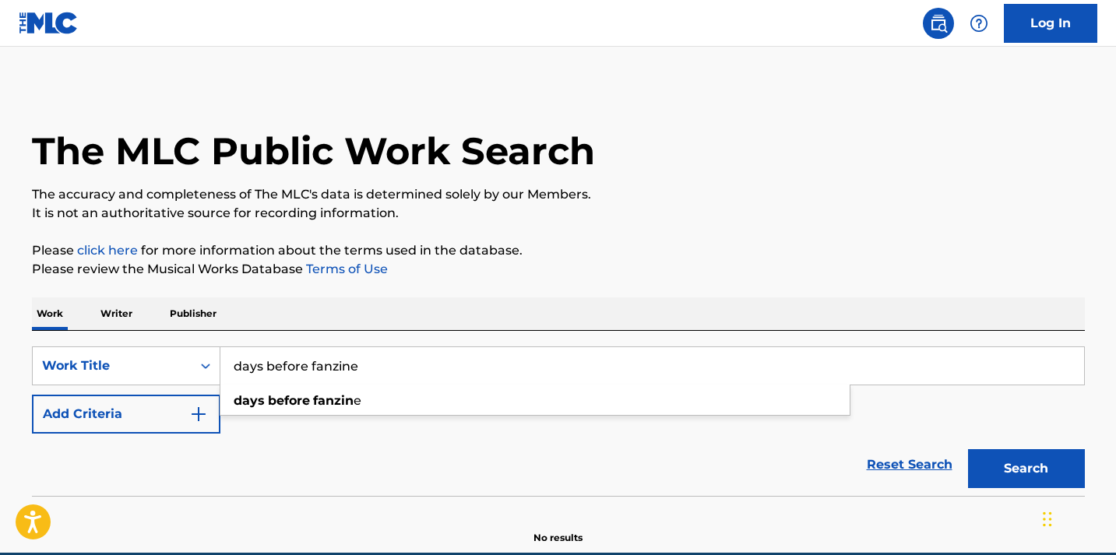
type input "days before fanzine"
click at [1026, 469] on button "Search" at bounding box center [1026, 468] width 117 height 39
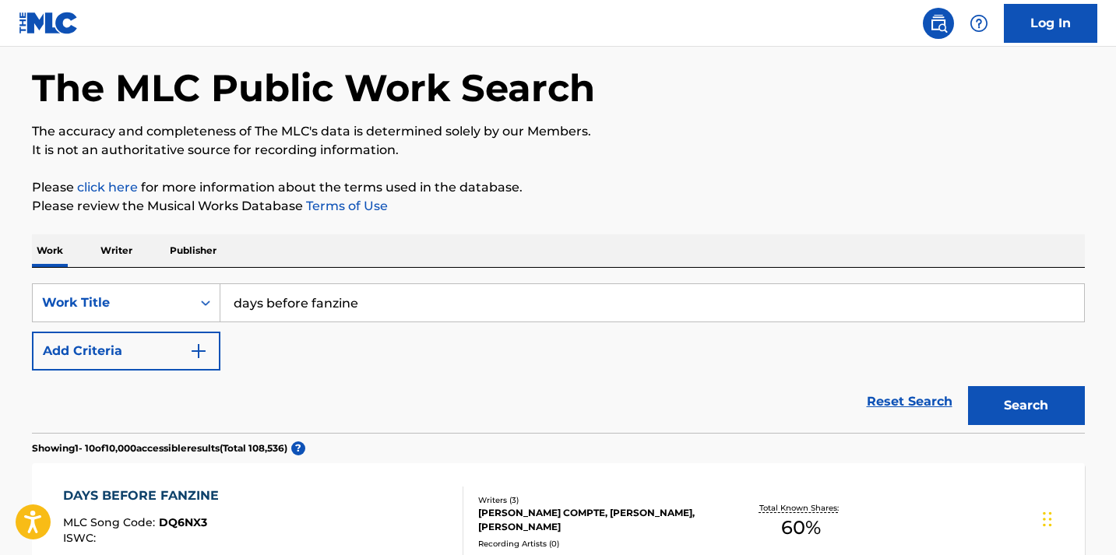
scroll to position [199, 0]
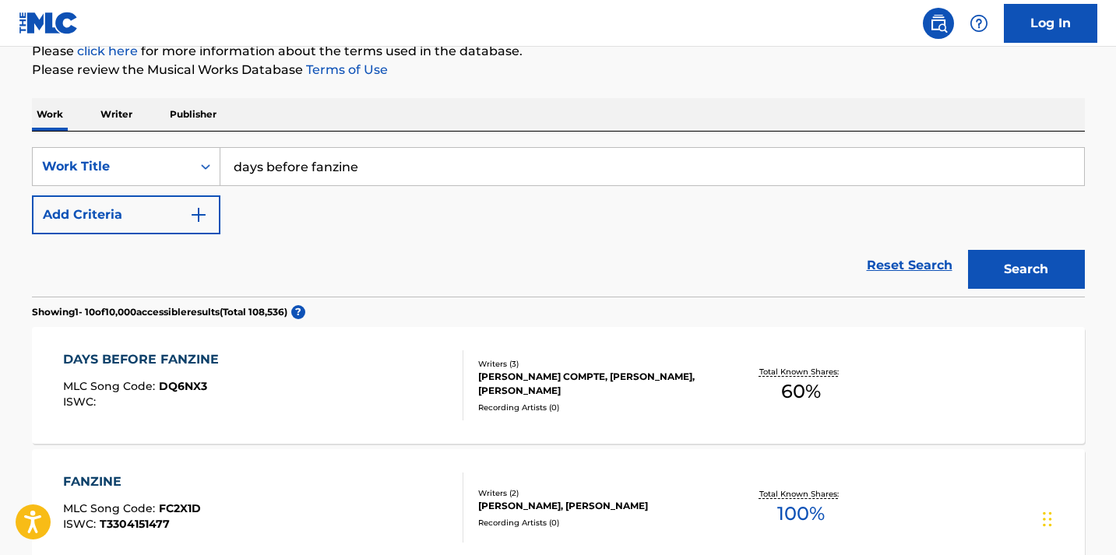
click at [216, 386] on div "MLC Song Code : DQ6NX3" at bounding box center [145, 389] width 164 height 16
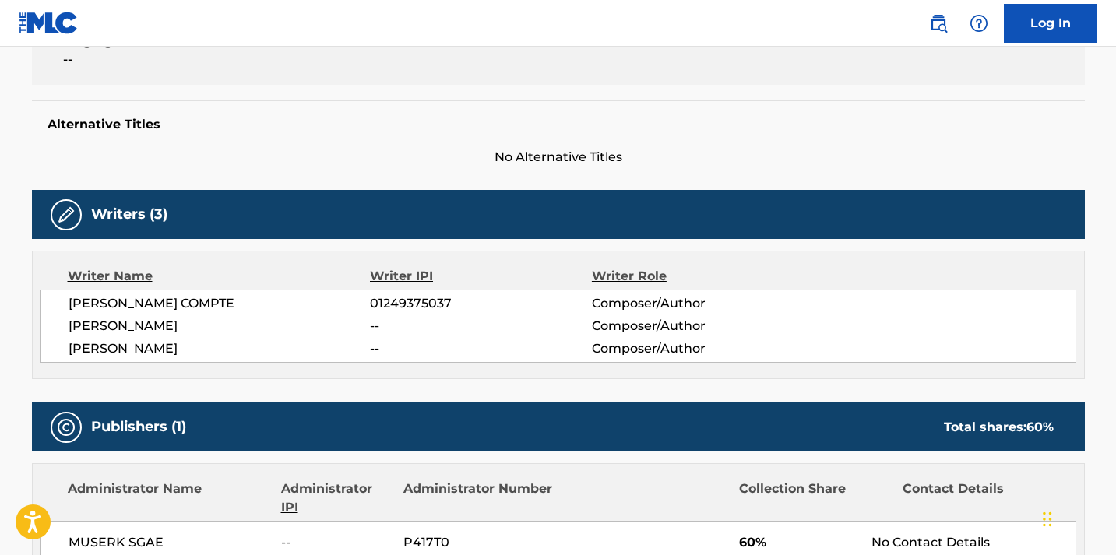
scroll to position [359, 0]
